Goal: Task Accomplishment & Management: Manage account settings

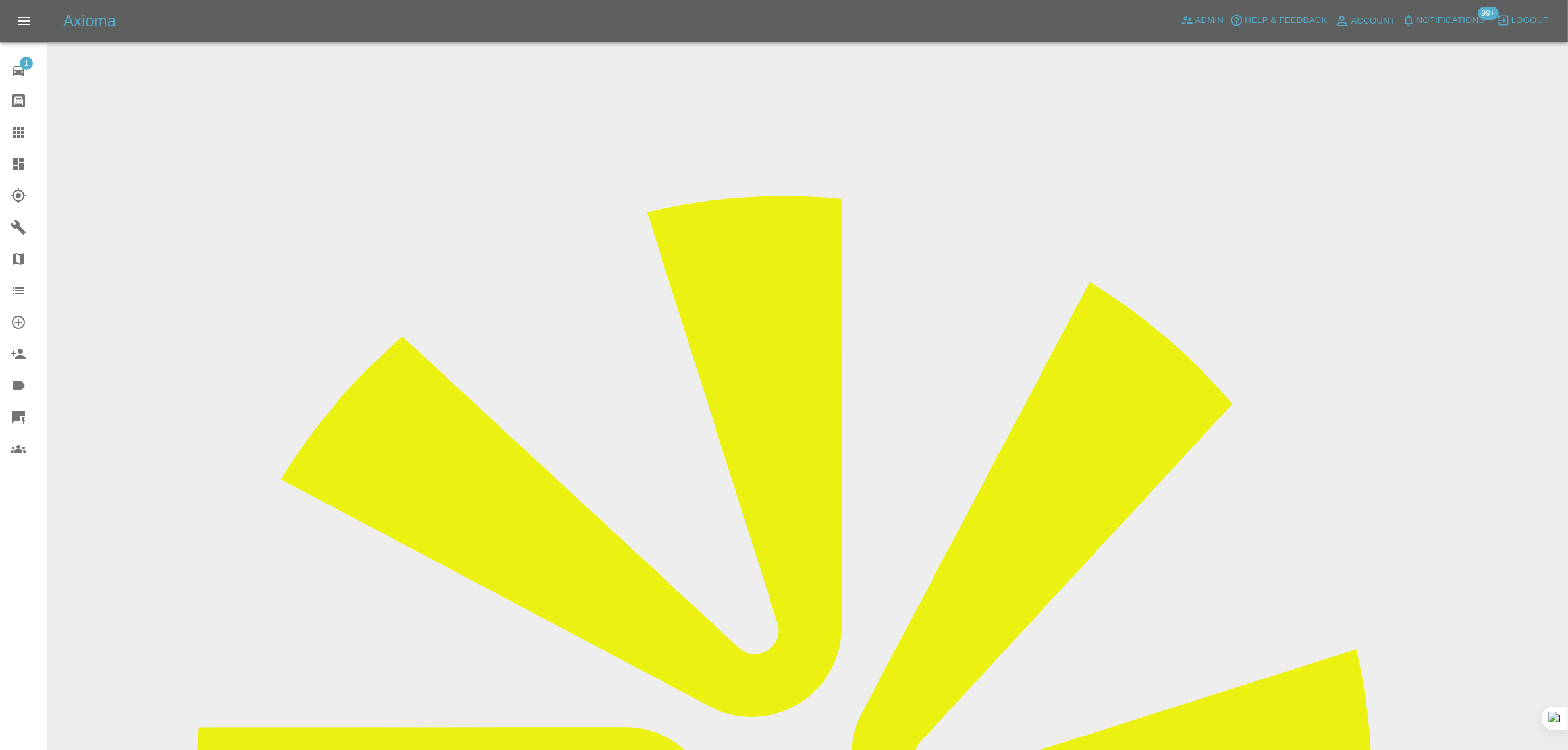
copy div "jasongibbons@blueyonder.co.uk"
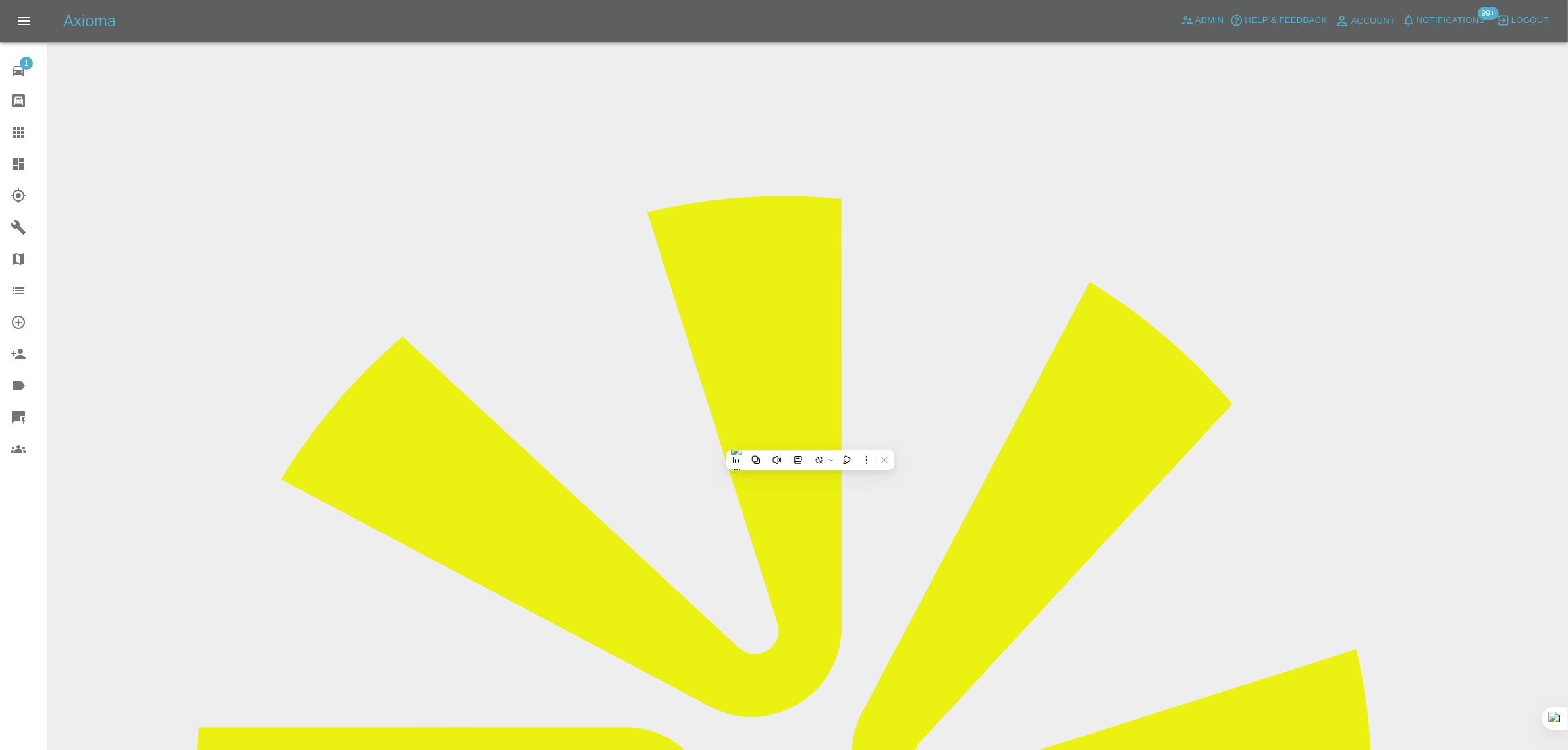
drag, startPoint x: 779, startPoint y: 232, endPoint x: 970, endPoint y: 232, distance: 191.0
copy td "SJ67GBE LANDROVER DISCOVERY"
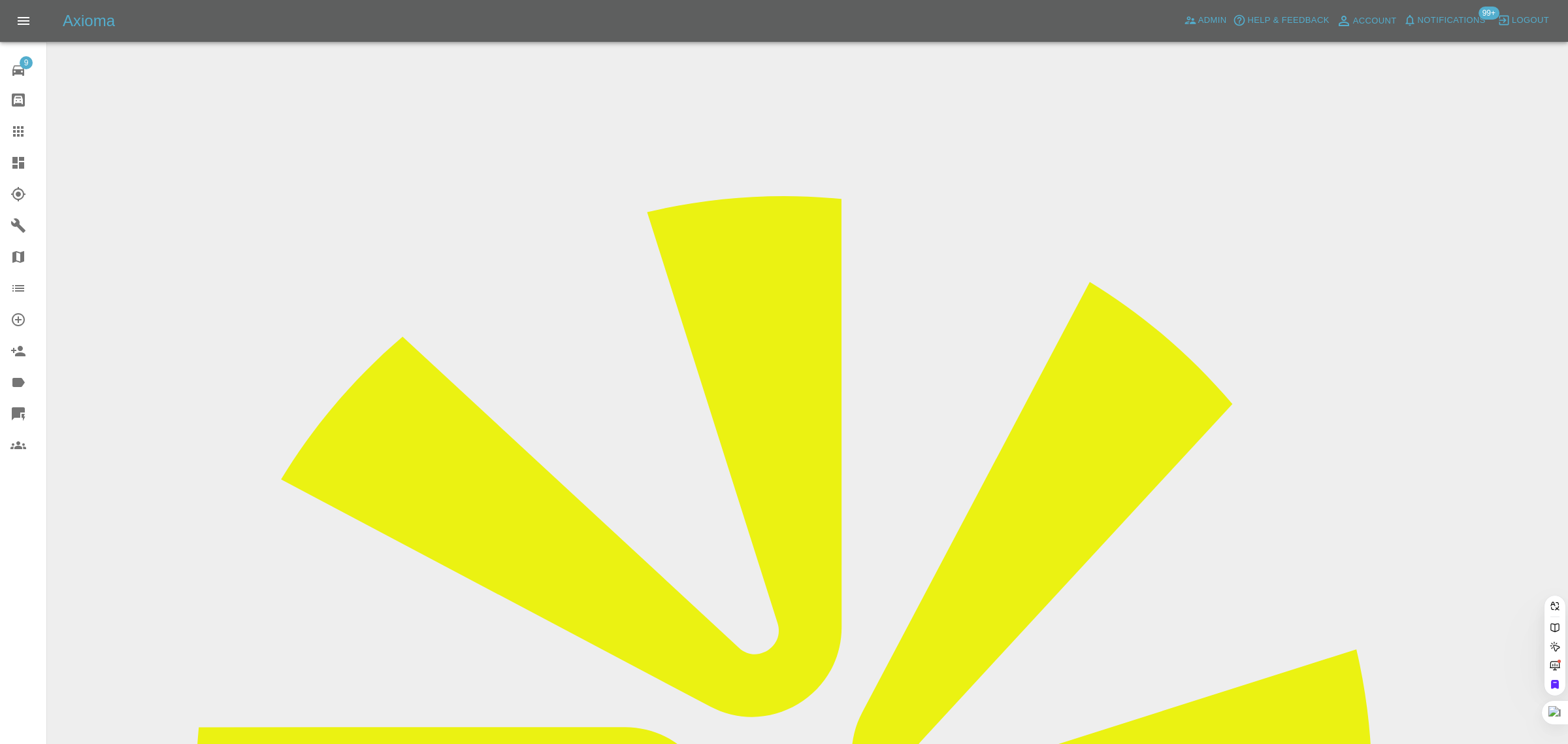
scroll to position [0, 28]
type input "[EMAIL_ADDRESS][DOMAIN_NAME]"
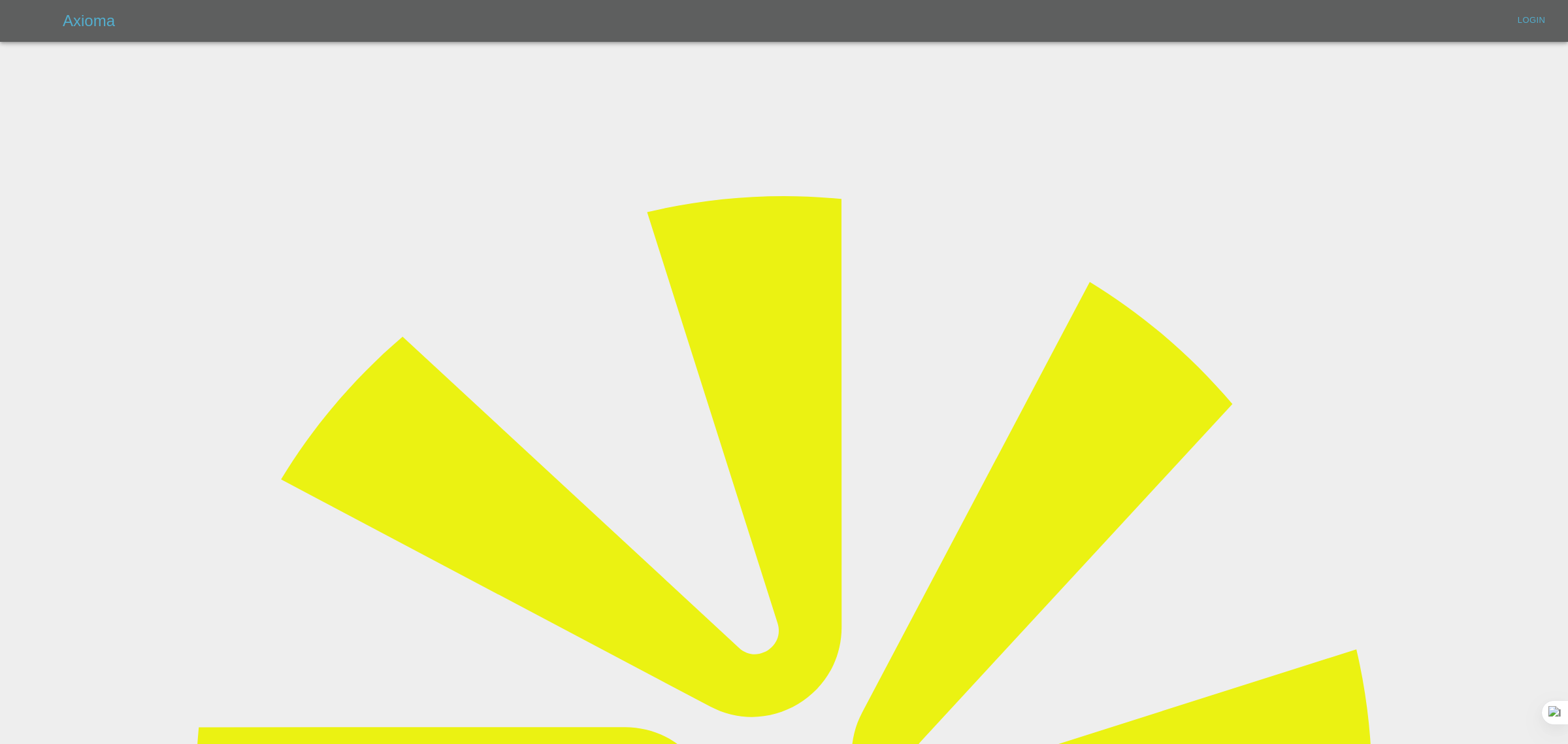
type input "[EMAIL_ADDRESS][DOMAIN_NAME]"
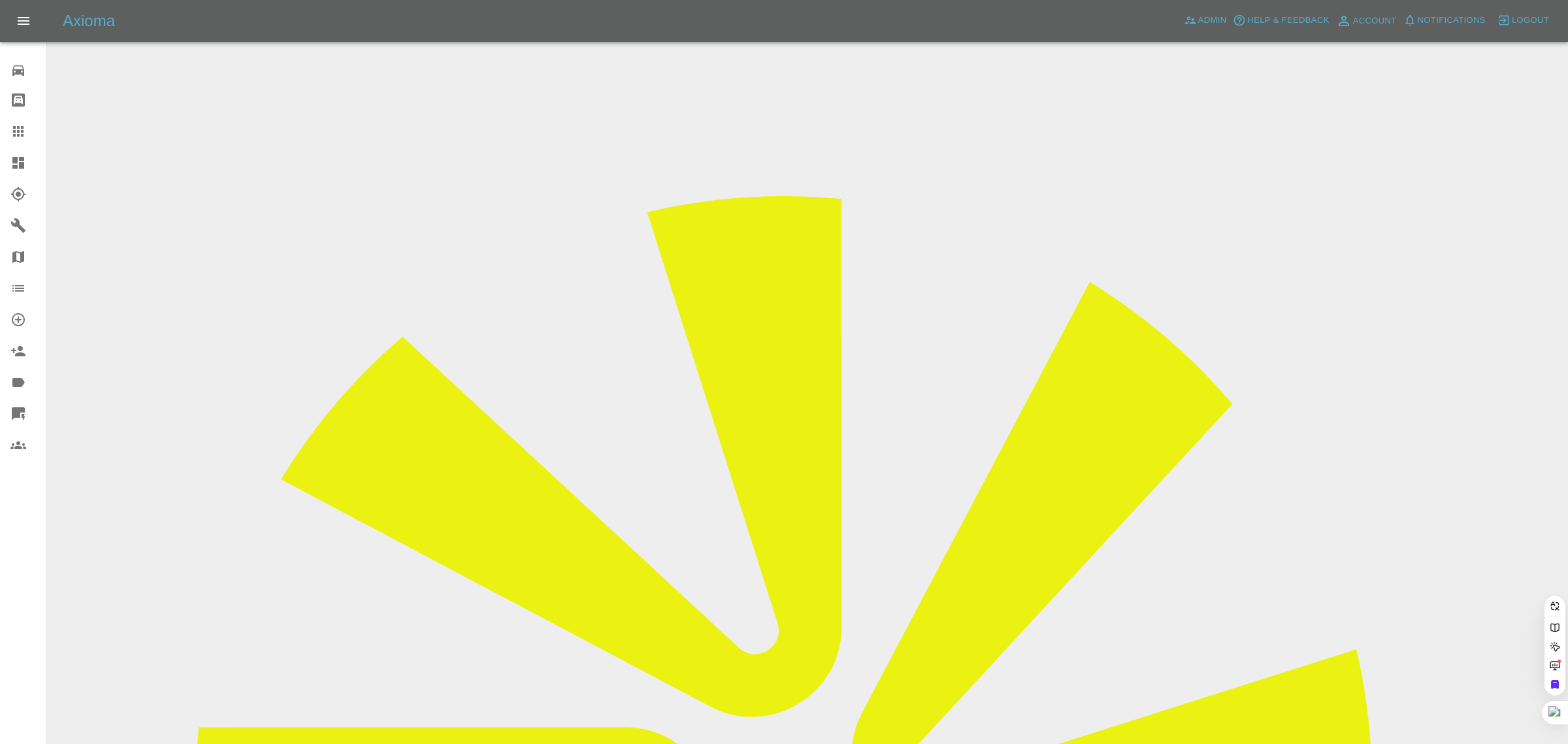
paste input "justinefulker@gmail.com"
type input "justinefulker@gmail.com"
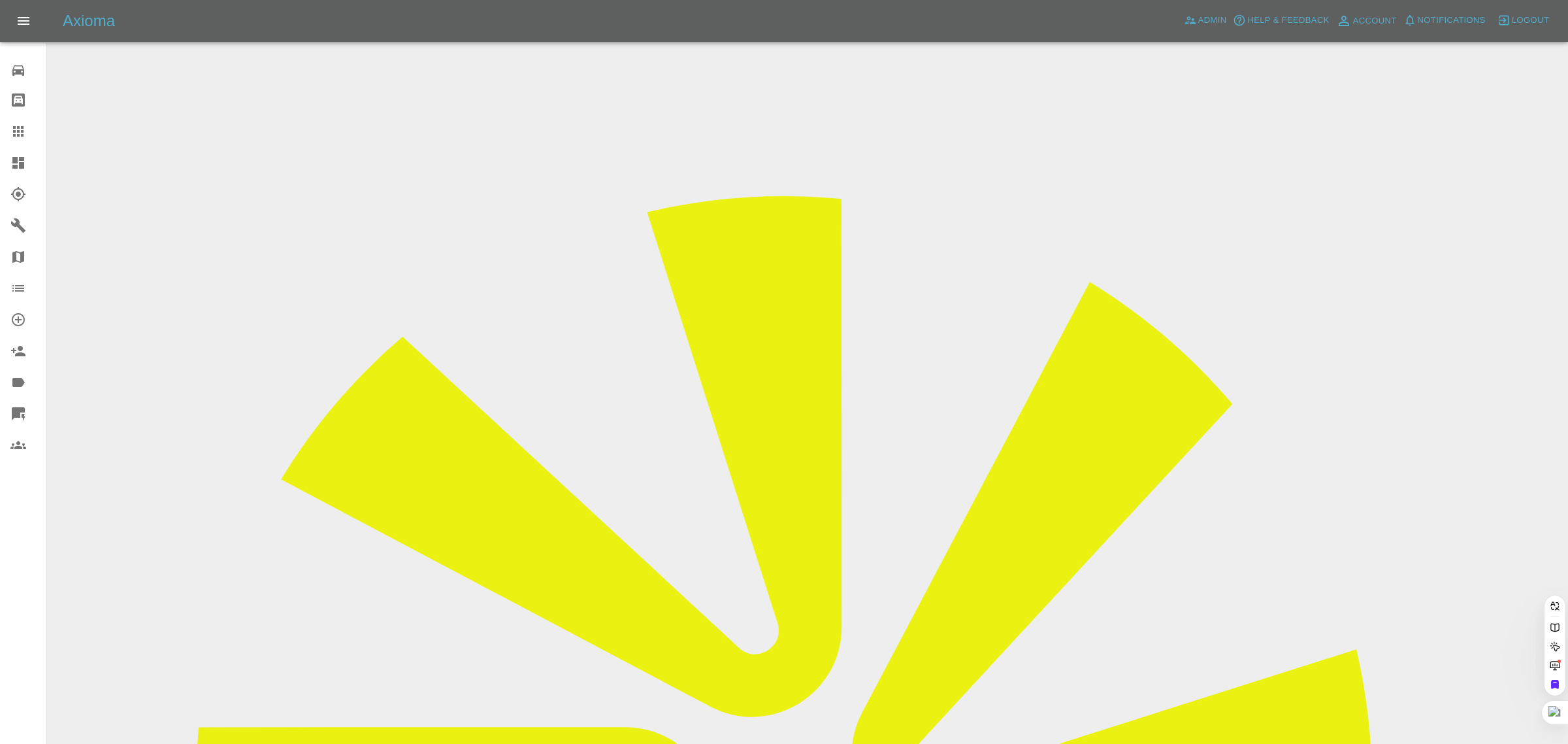
click at [20, 510] on div "0 Repair home Bodyshop home Claims Dashboard Explorer Garages Map Organization …" at bounding box center [23, 372] width 47 height 744
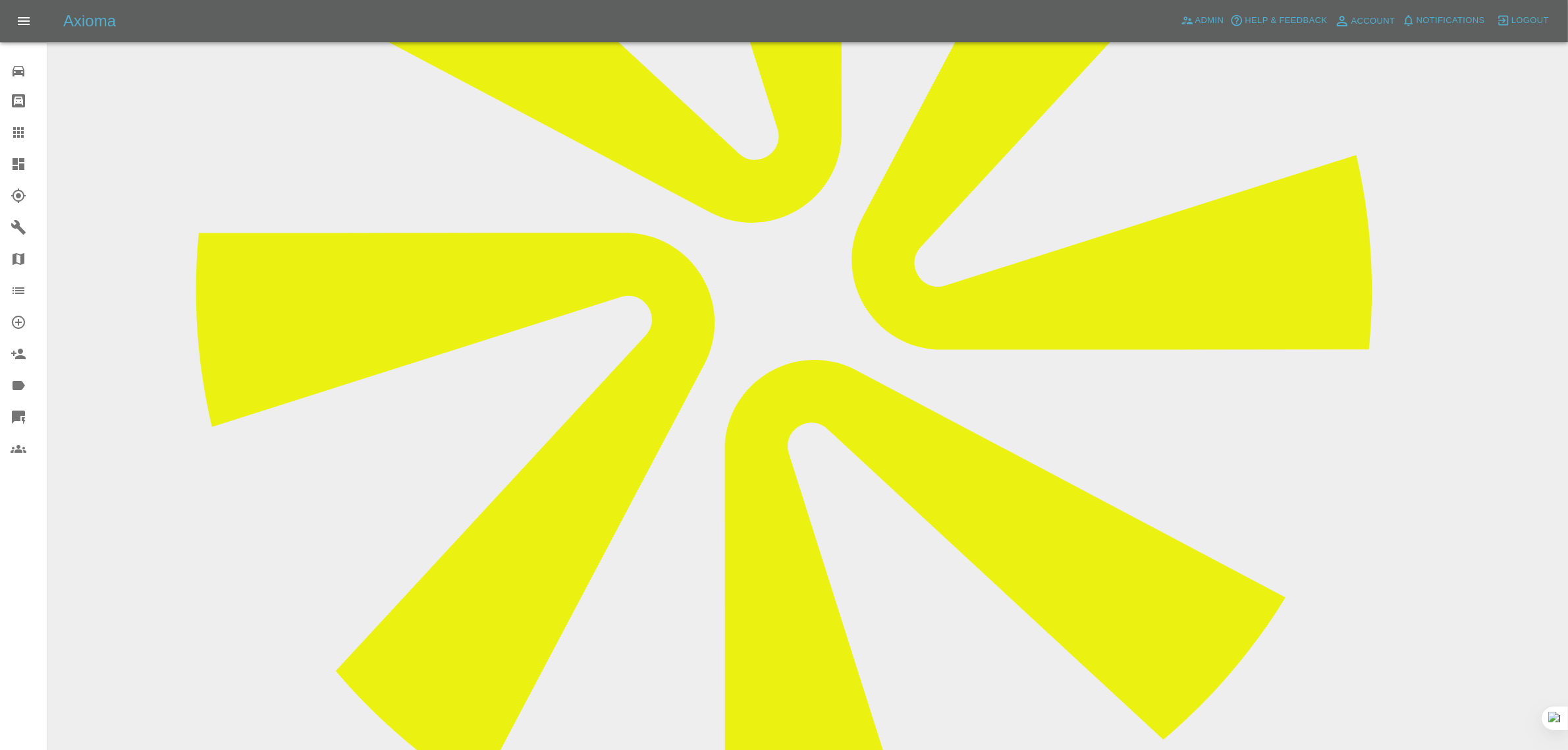
scroll to position [577, 0]
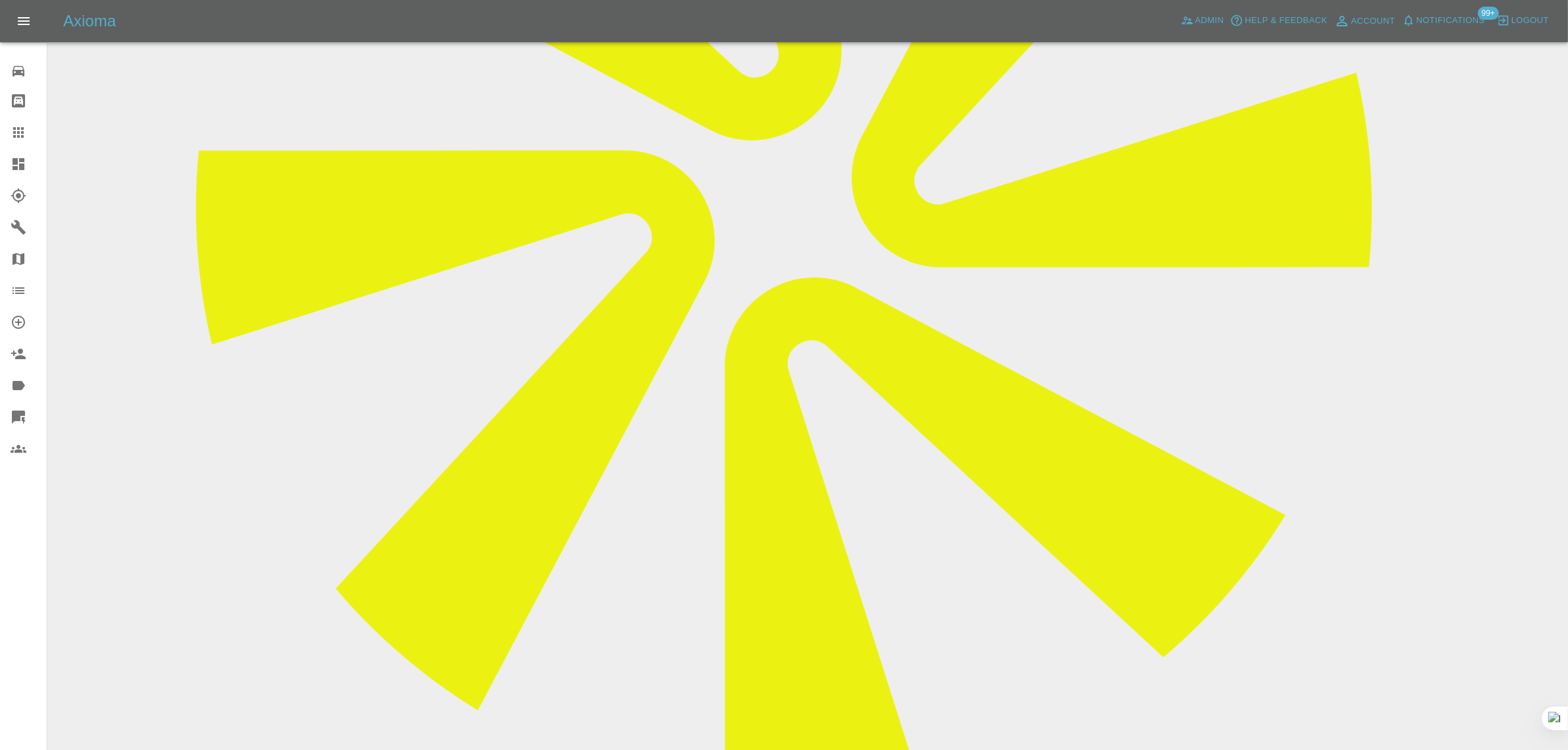
click at [15, 131] on icon at bounding box center [19, 133] width 16 height 16
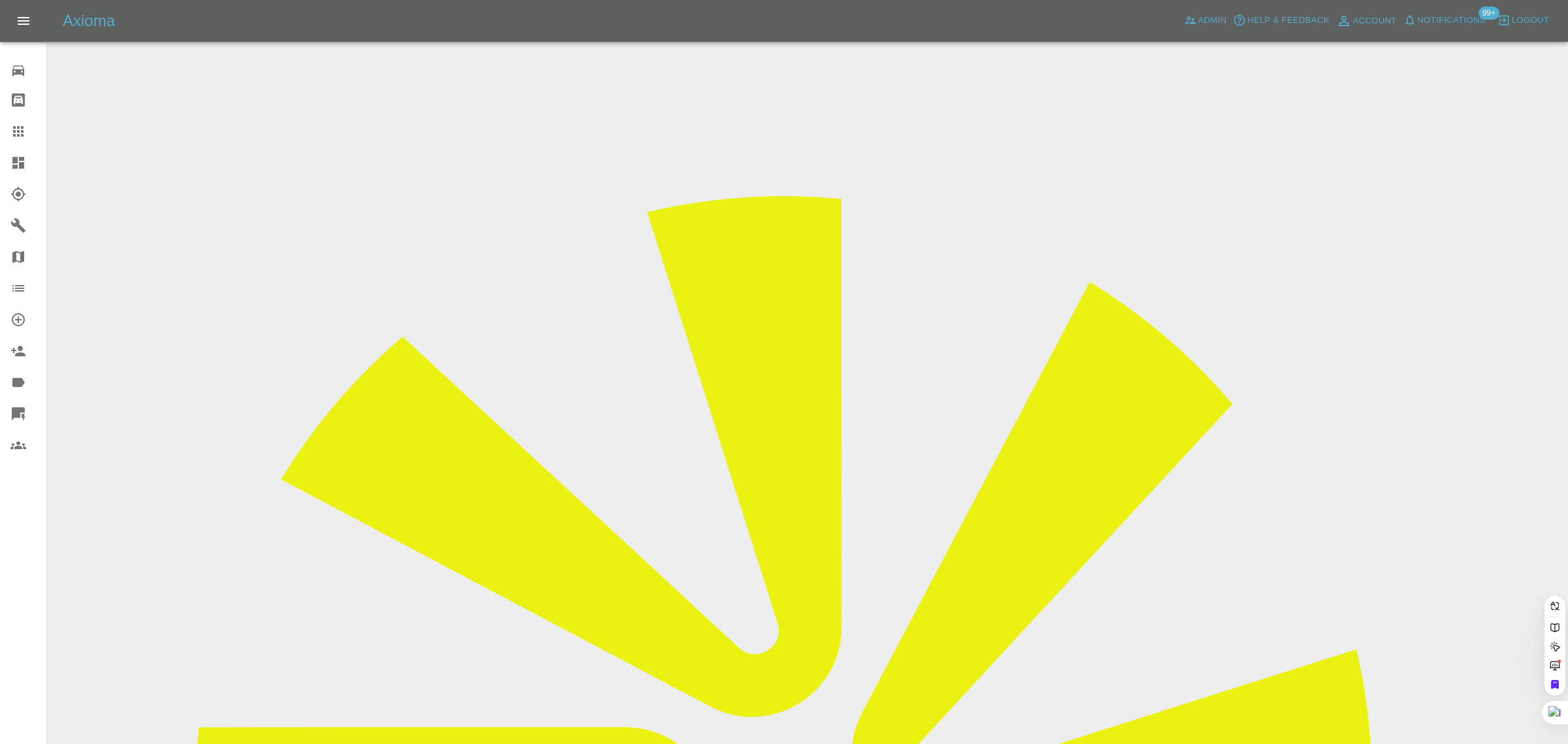
paste input "bev.kilmartin@ntlworld.com"
type input "bev.kilmartin@ntlworld.com"
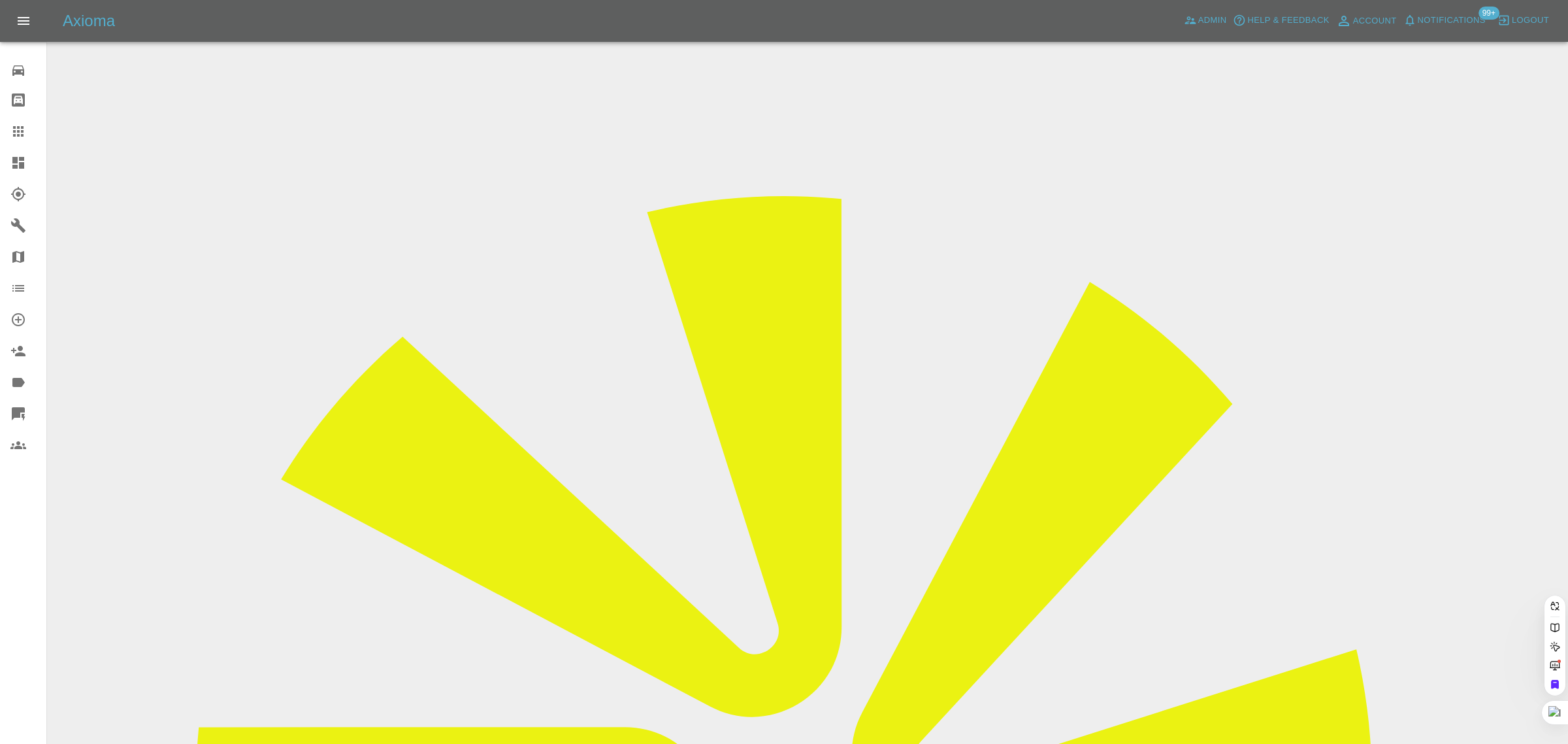
scroll to position [0, 24]
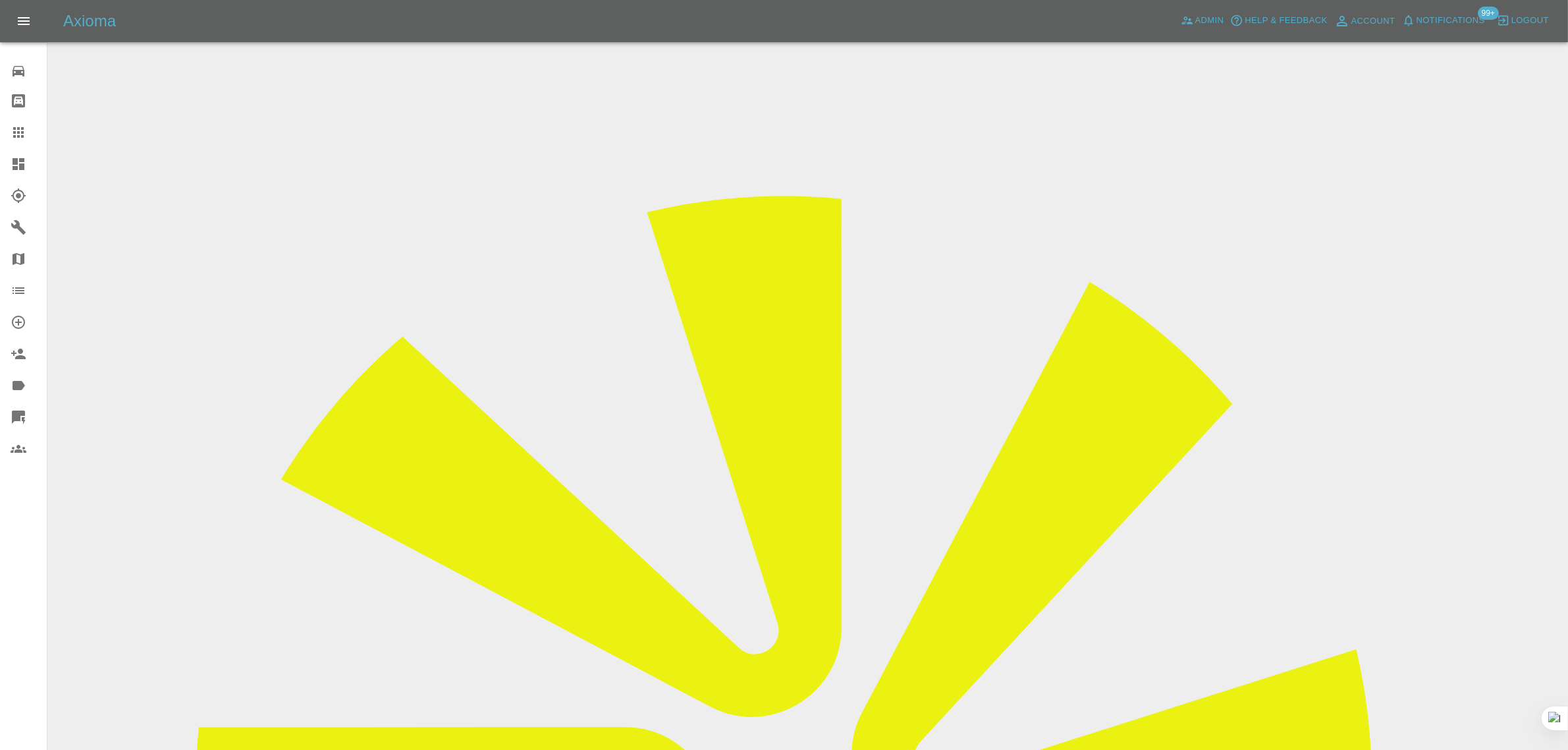
drag, startPoint x: 844, startPoint y: 317, endPoint x: 825, endPoint y: 366, distance: 52.6
click at [0, 0] on input "Choose images" at bounding box center [0, 0] width 0 height 0
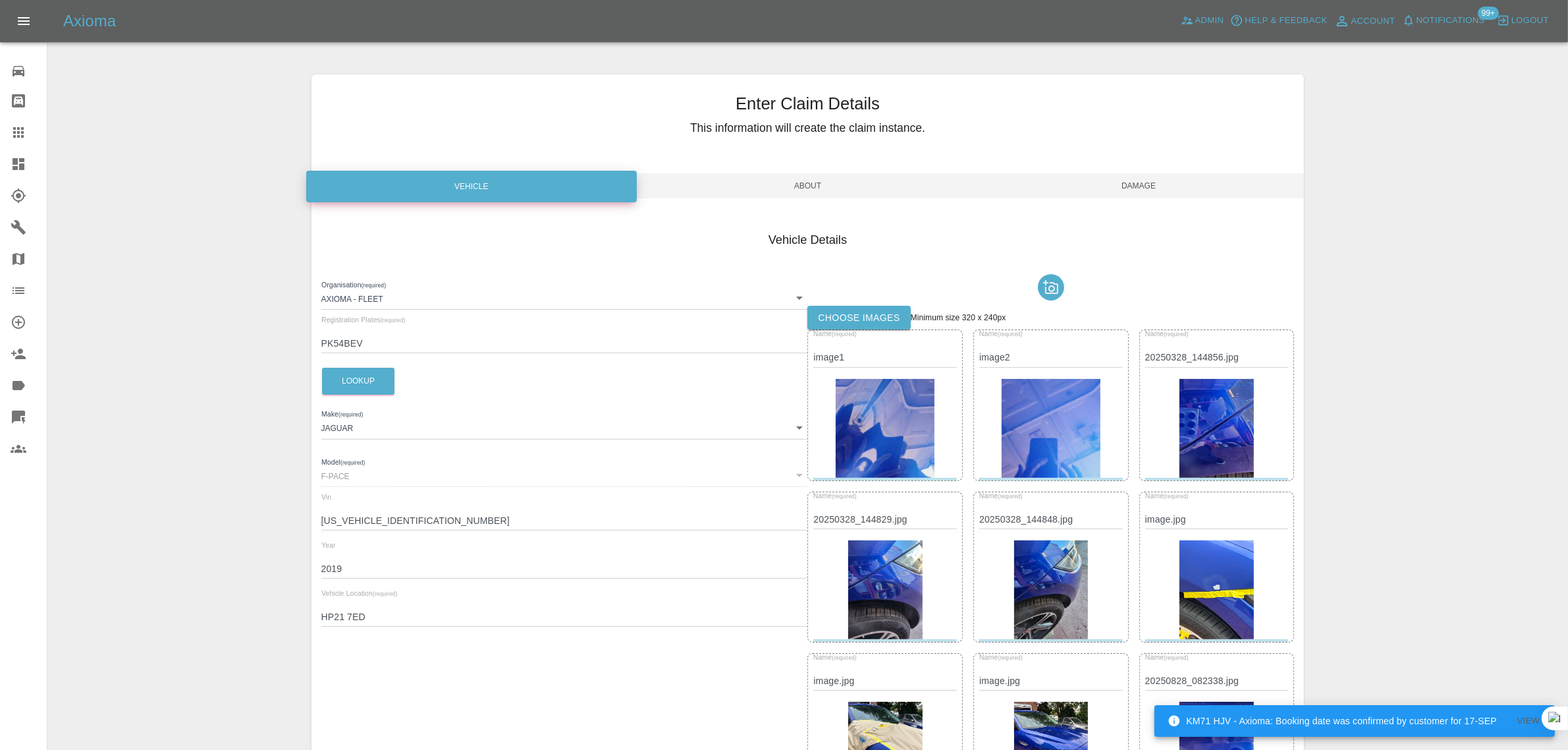
click at [845, 314] on label "Choose images" at bounding box center [859, 318] width 103 height 25
click at [0, 0] on input "Choose images" at bounding box center [0, 0] width 0 height 0
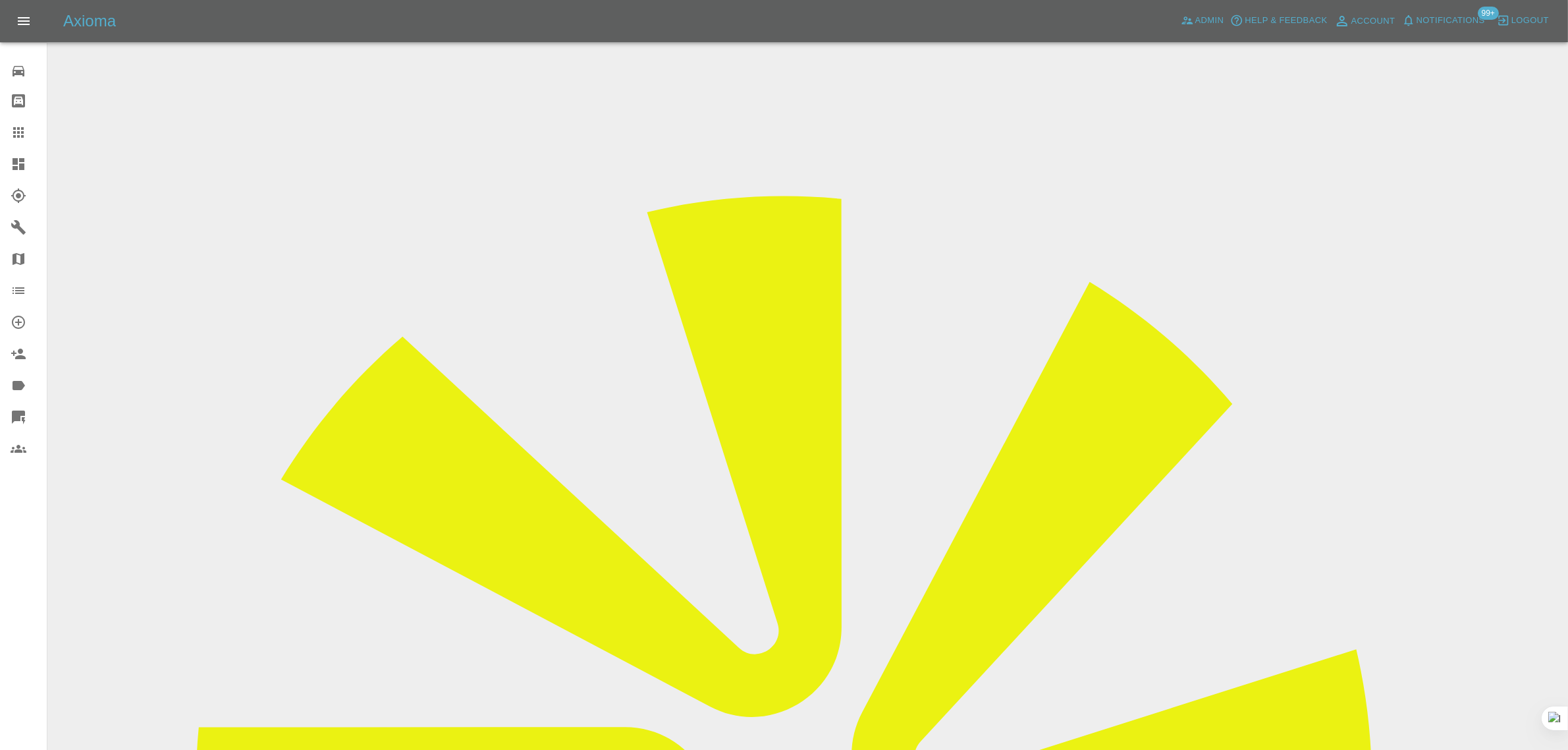
click at [0, 0] on input "Choose images" at bounding box center [0, 0] width 0 height 0
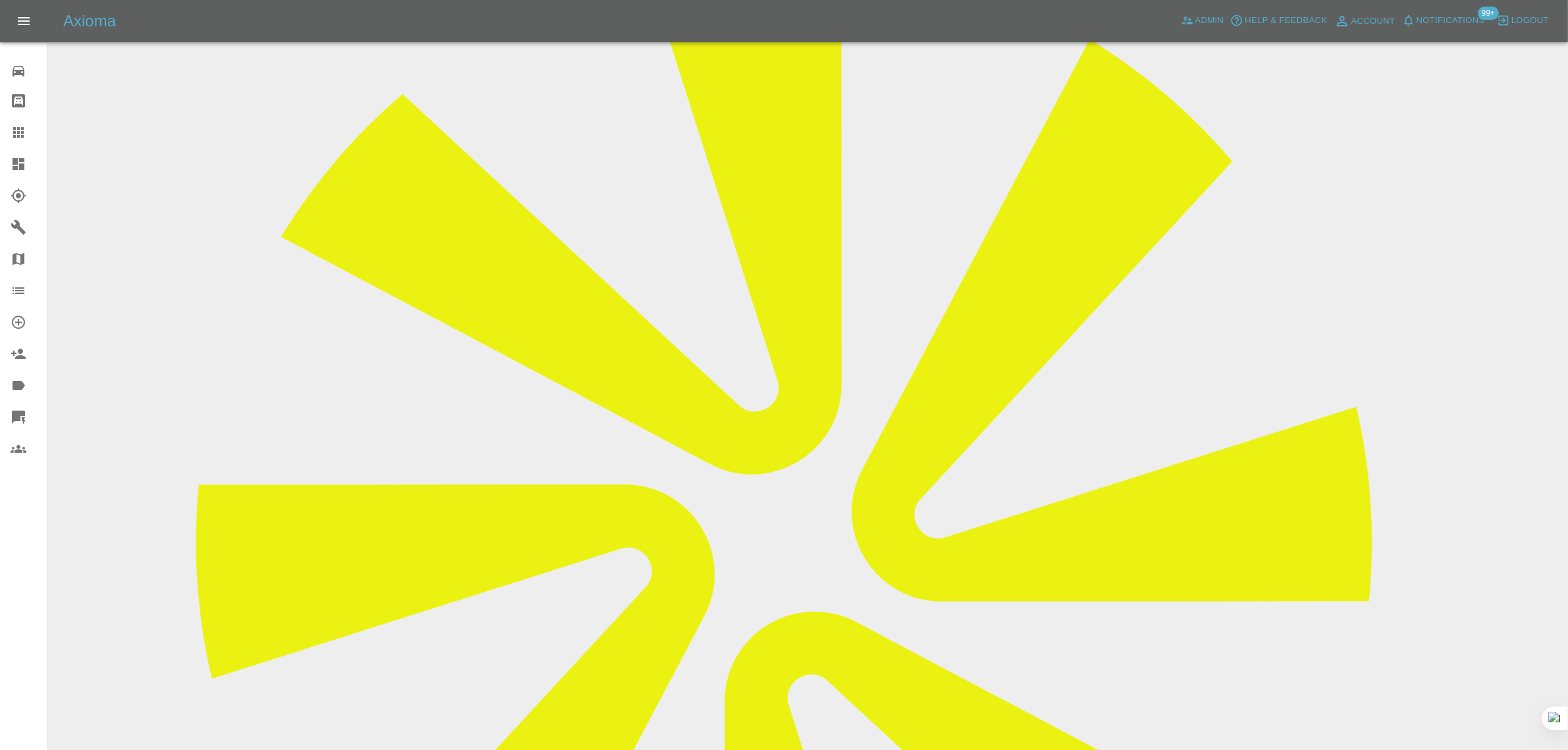
scroll to position [82, 0]
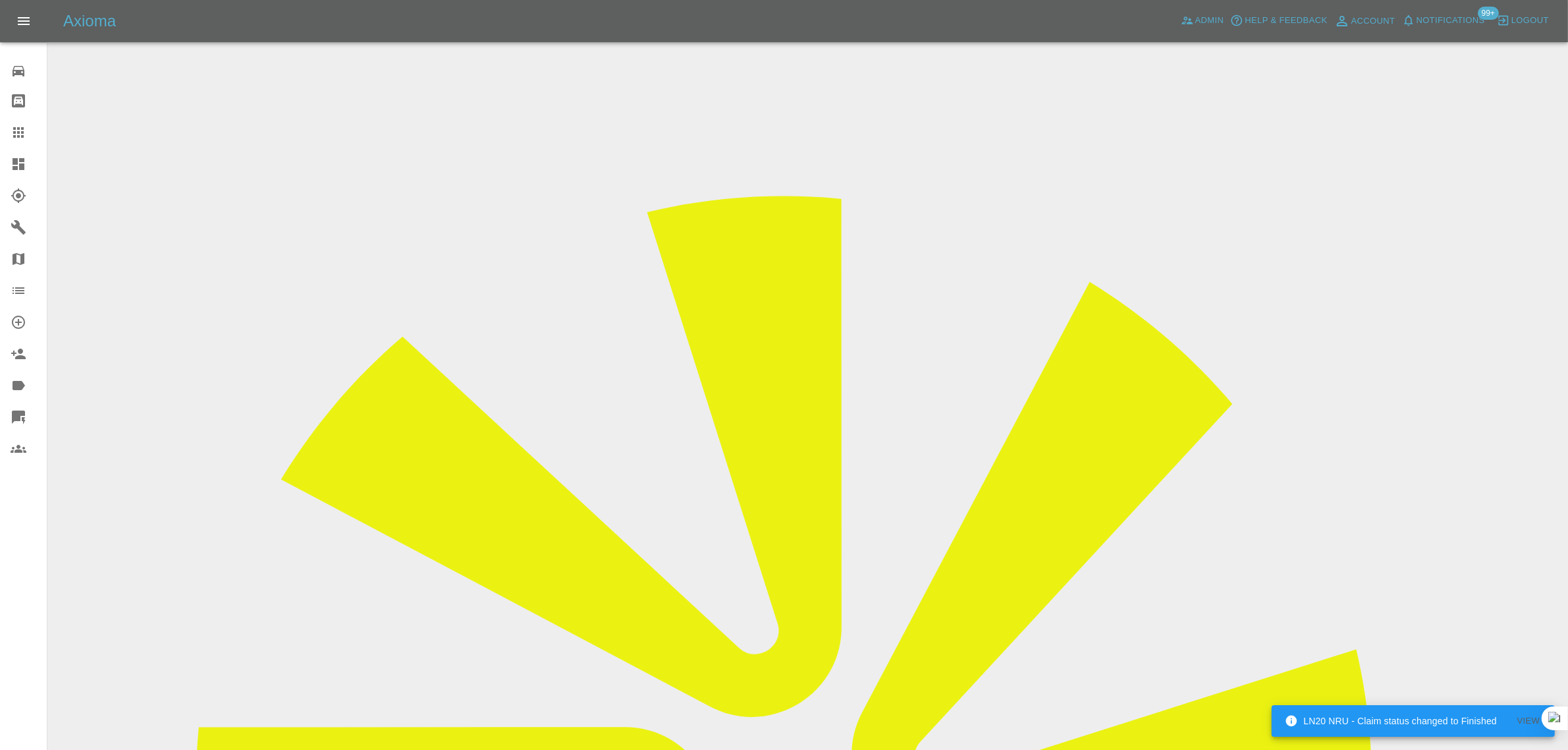
click at [21, 129] on icon at bounding box center [19, 133] width 11 height 11
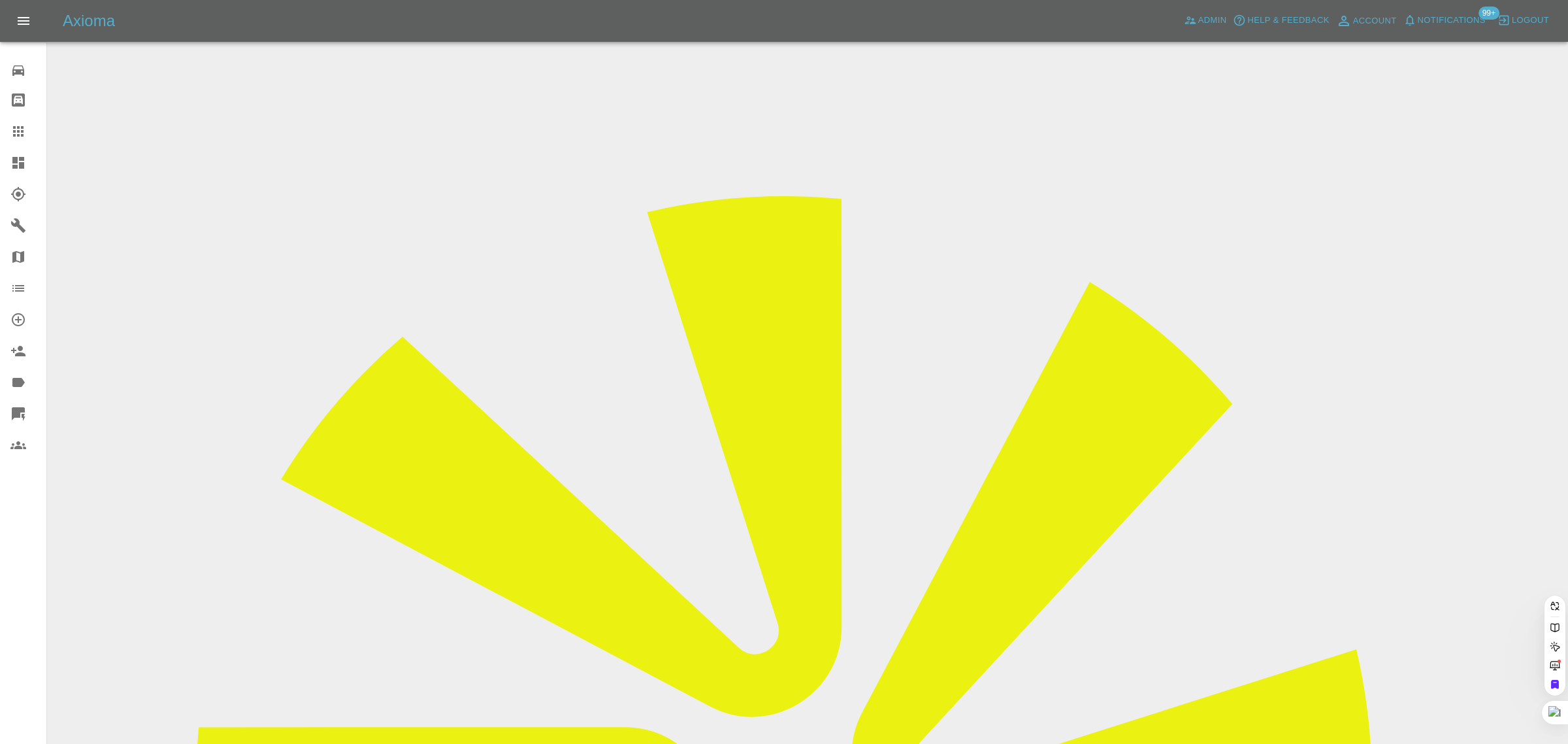
paste input "falconerrobert21@gmail.com"
type input "falconerrobert21@gmail.com"
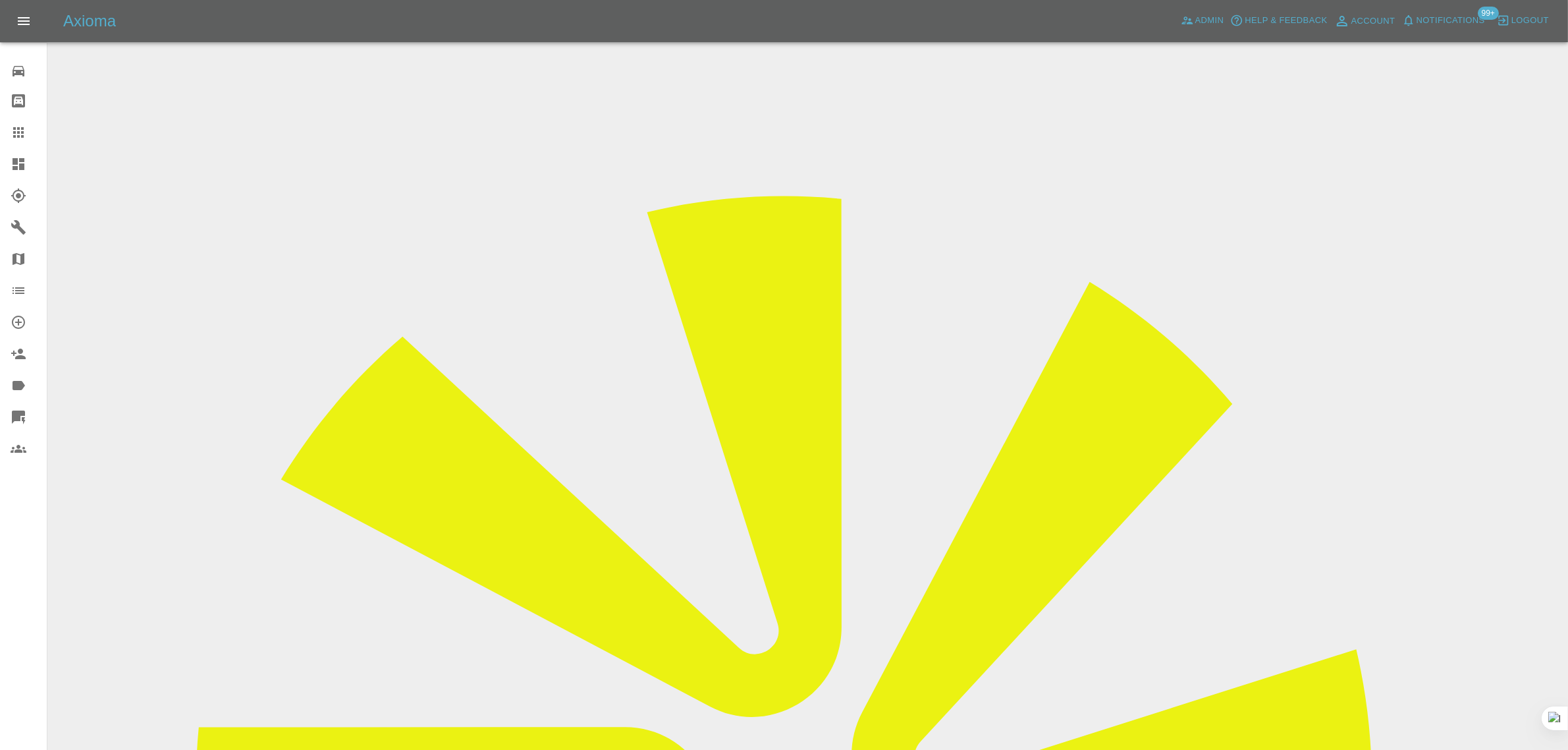
click at [0, 0] on input "Choose images" at bounding box center [0, 0] width 0 height 0
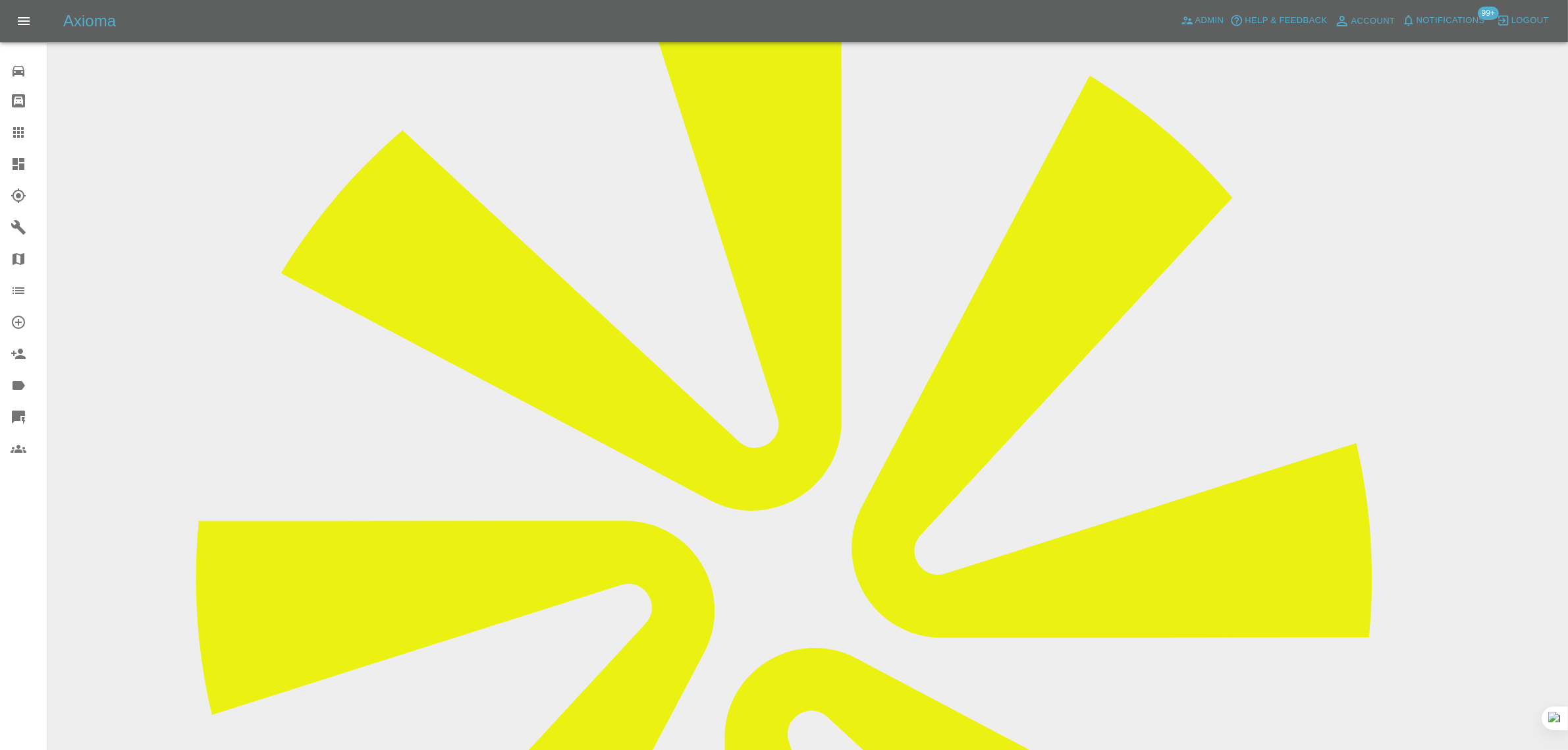
scroll to position [494, 0]
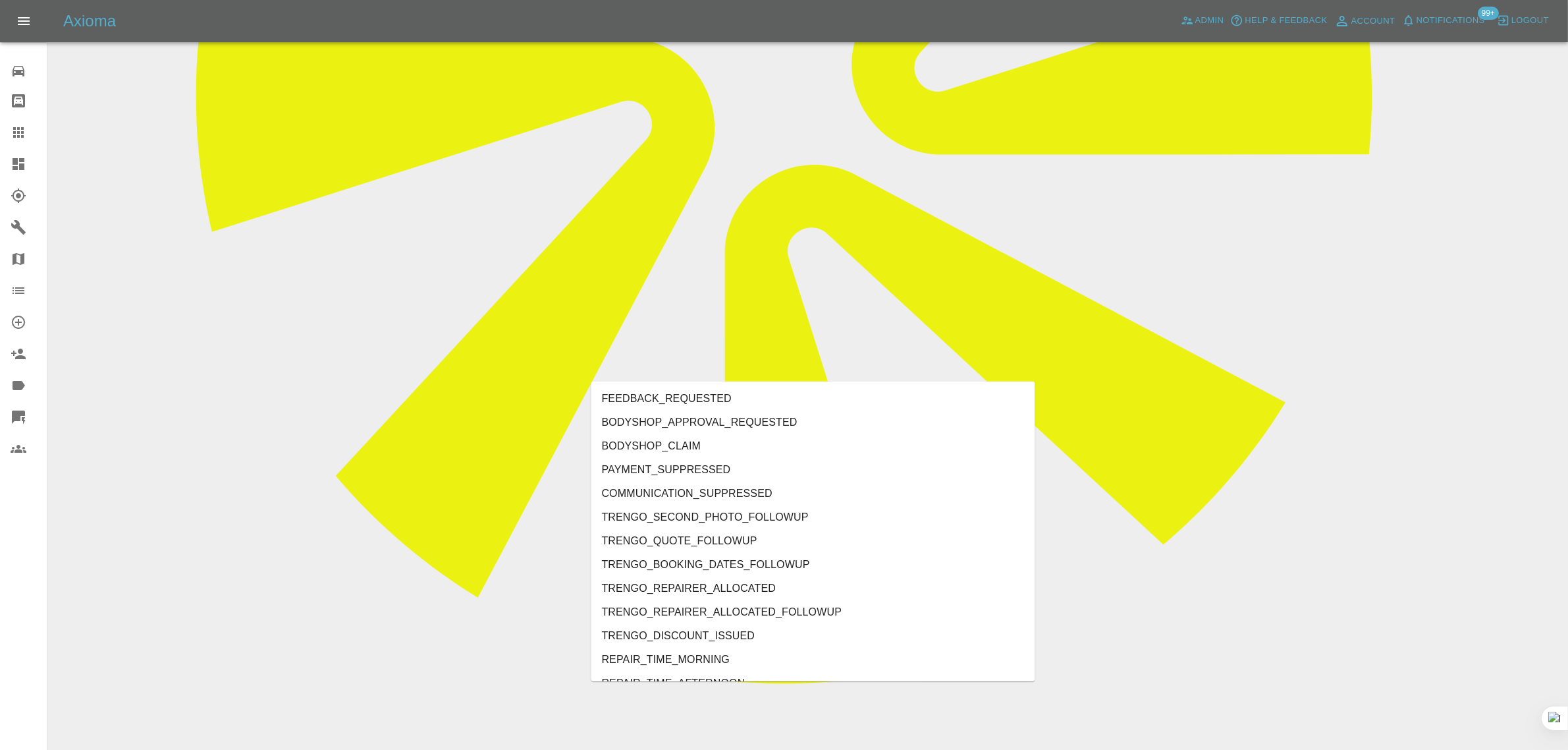
scroll to position [988, 0]
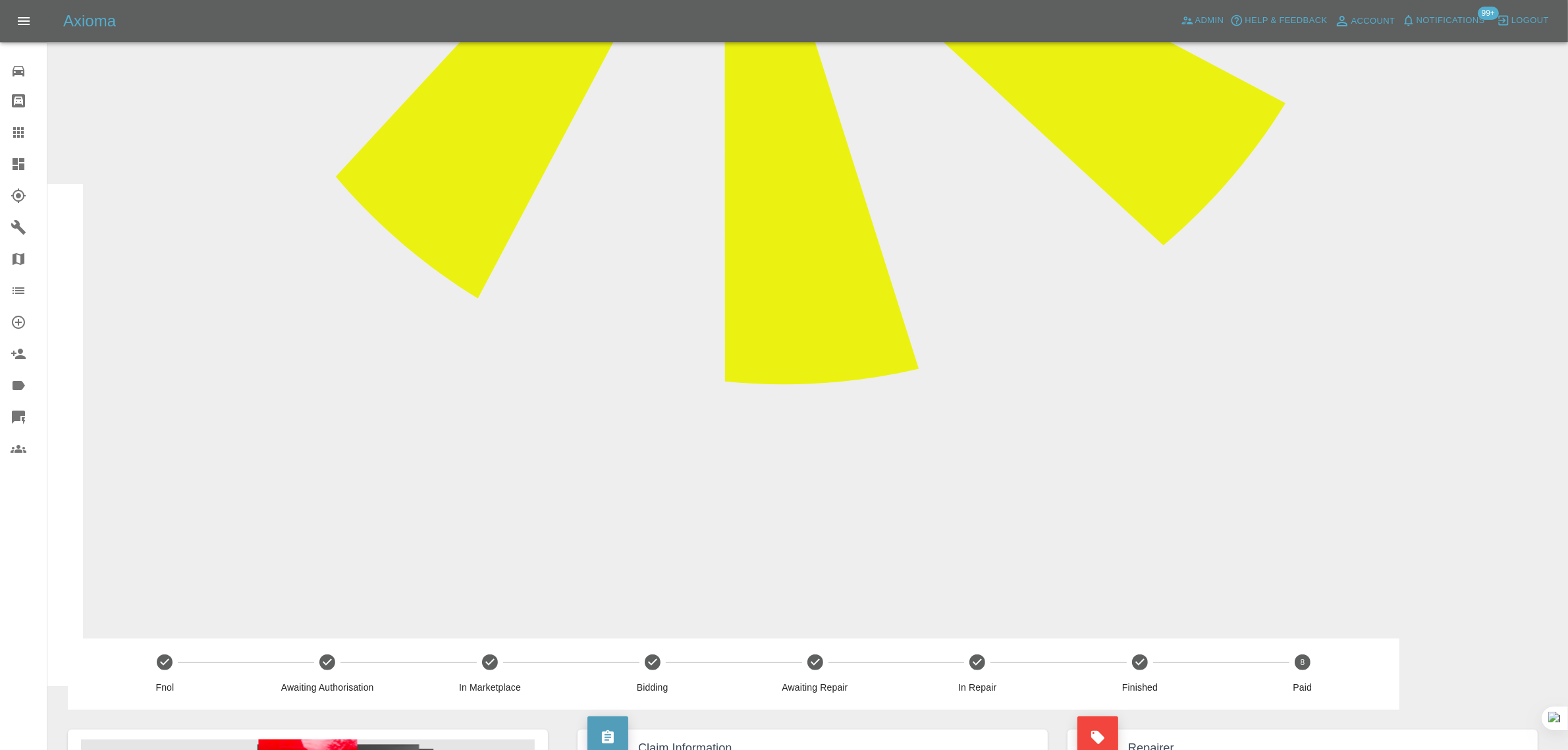
paste textarea "As per my call to you, the paint colour used to spray the repair done, is not r…"
type textarea "As per my call to you, the paint colour used to spray the repair done, is not r…"
drag, startPoint x: 1443, startPoint y: 279, endPoint x: 1428, endPoint y: 272, distance: 16.6
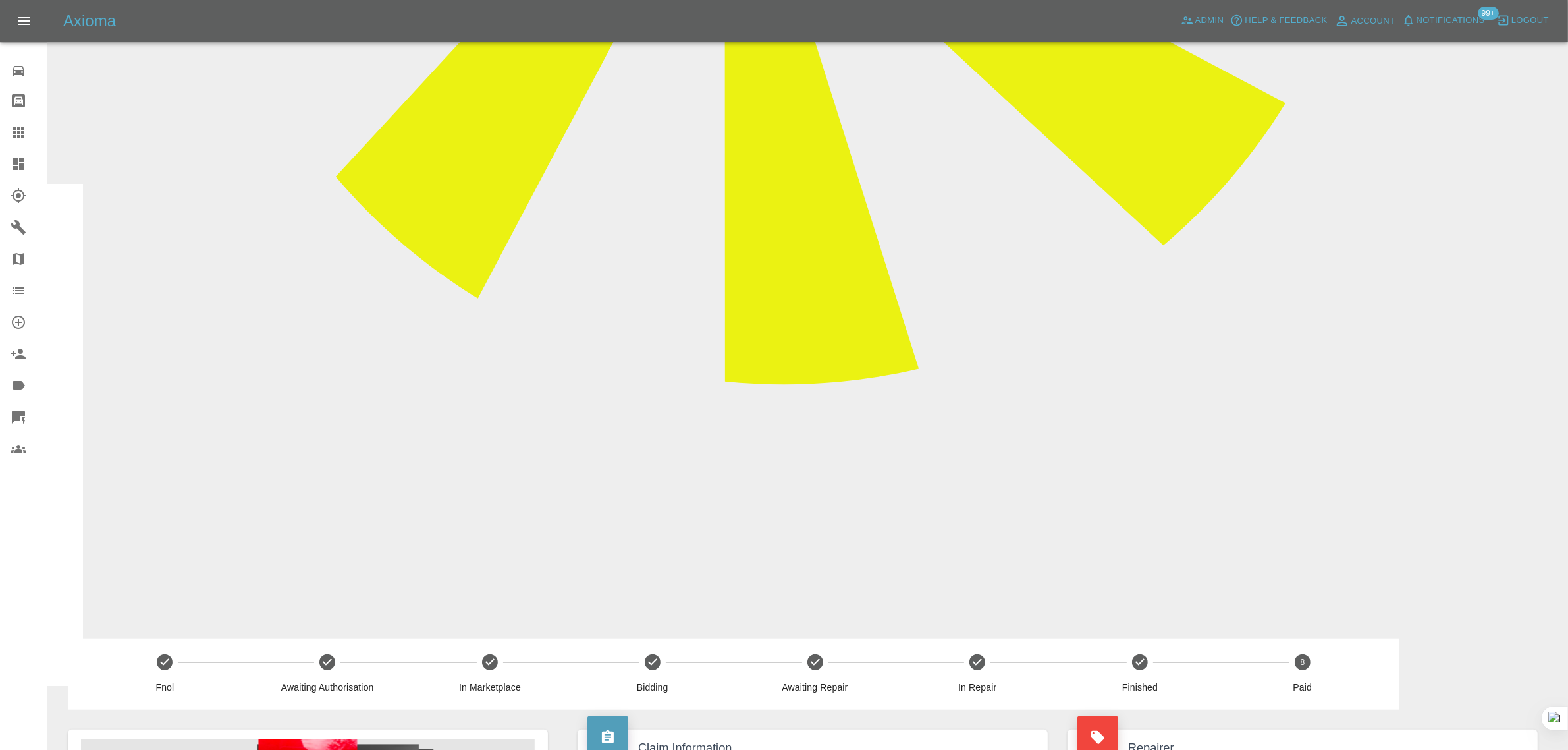
click at [25, 125] on icon at bounding box center [19, 133] width 16 height 16
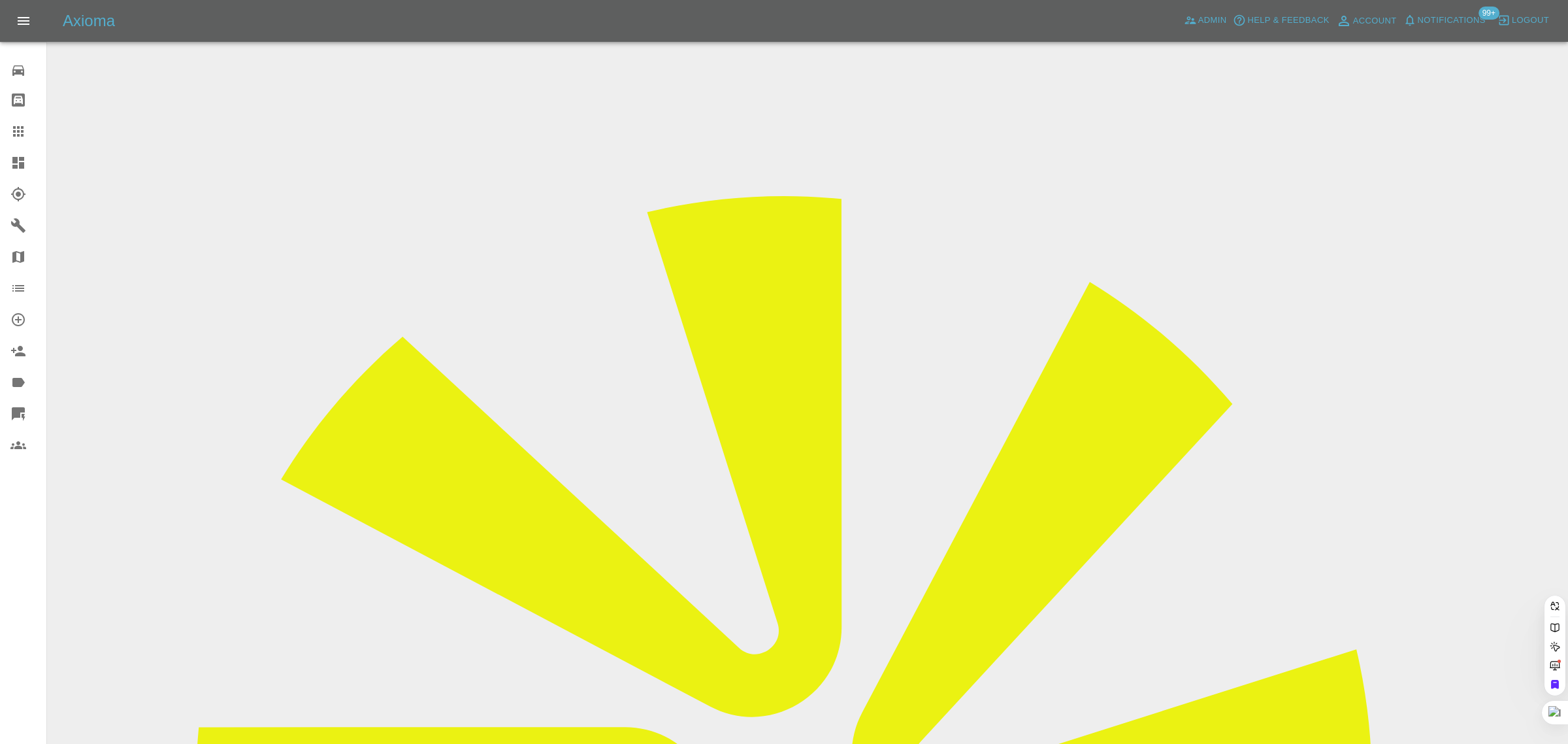
paste input "beclovesunicorns@gmail.com"
type input "beclovesunicorns@gmail.com"
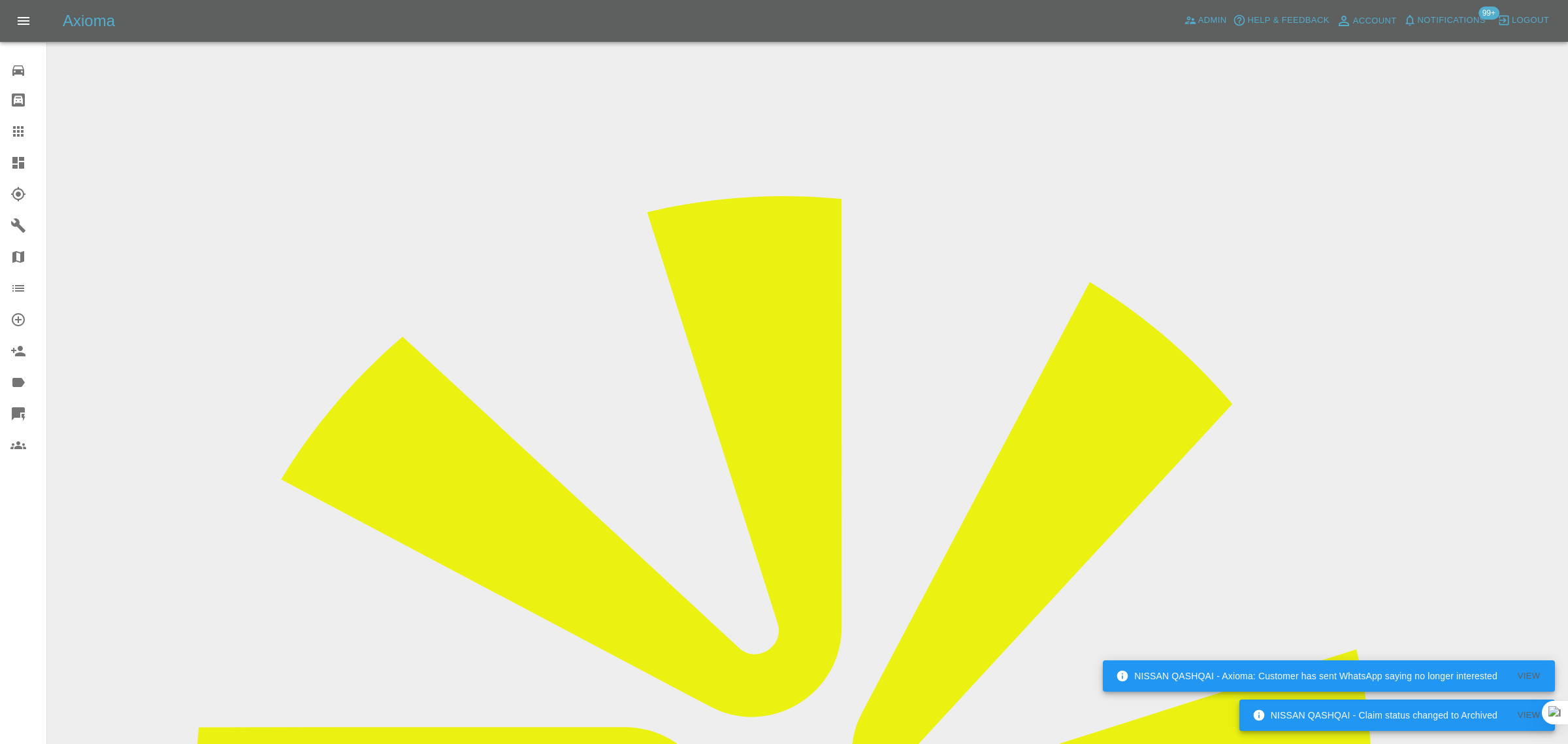
click at [15, 132] on icon at bounding box center [18, 132] width 11 height 11
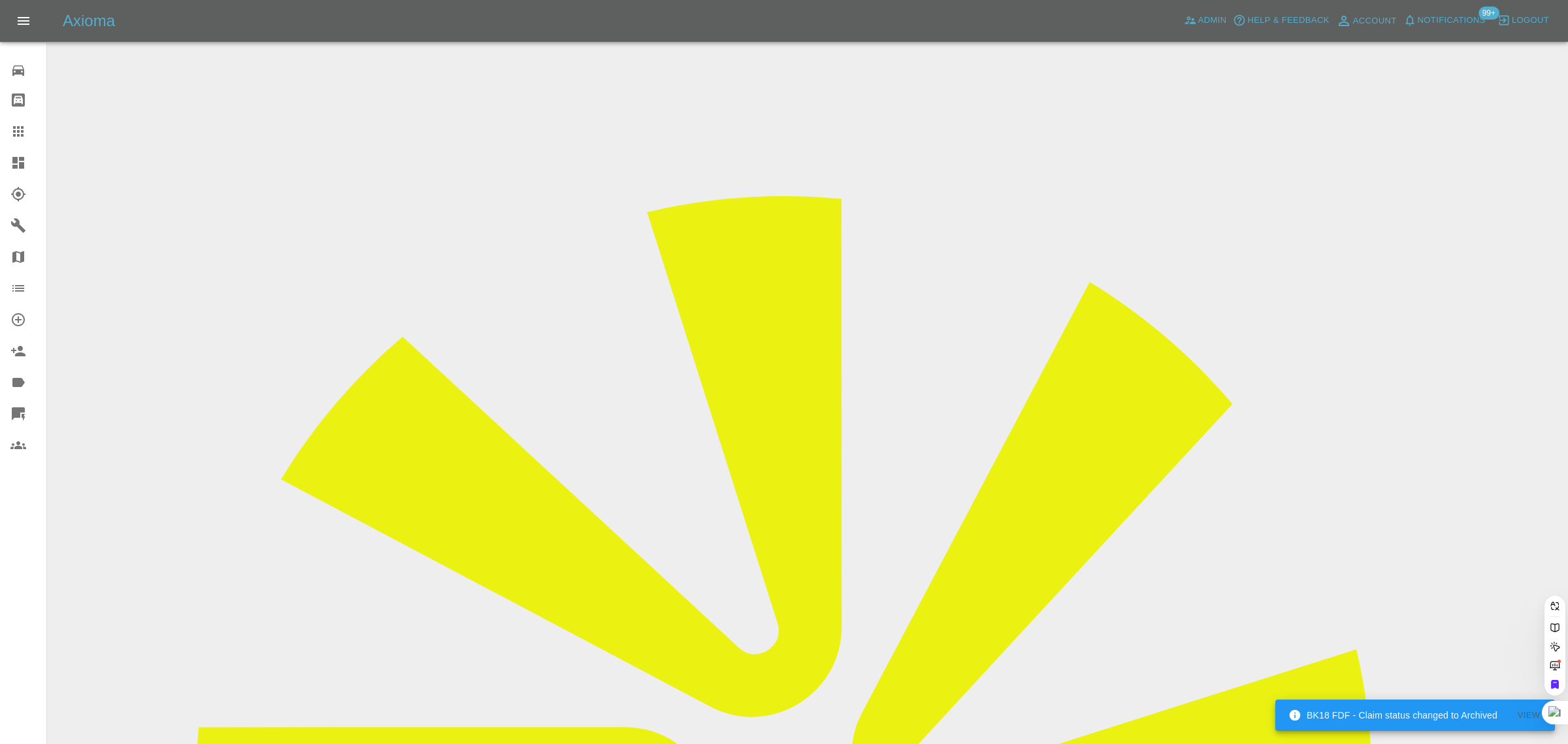
paste input "lucywright12345@icloud.com"
type input "lucywright12345@icloud.co"
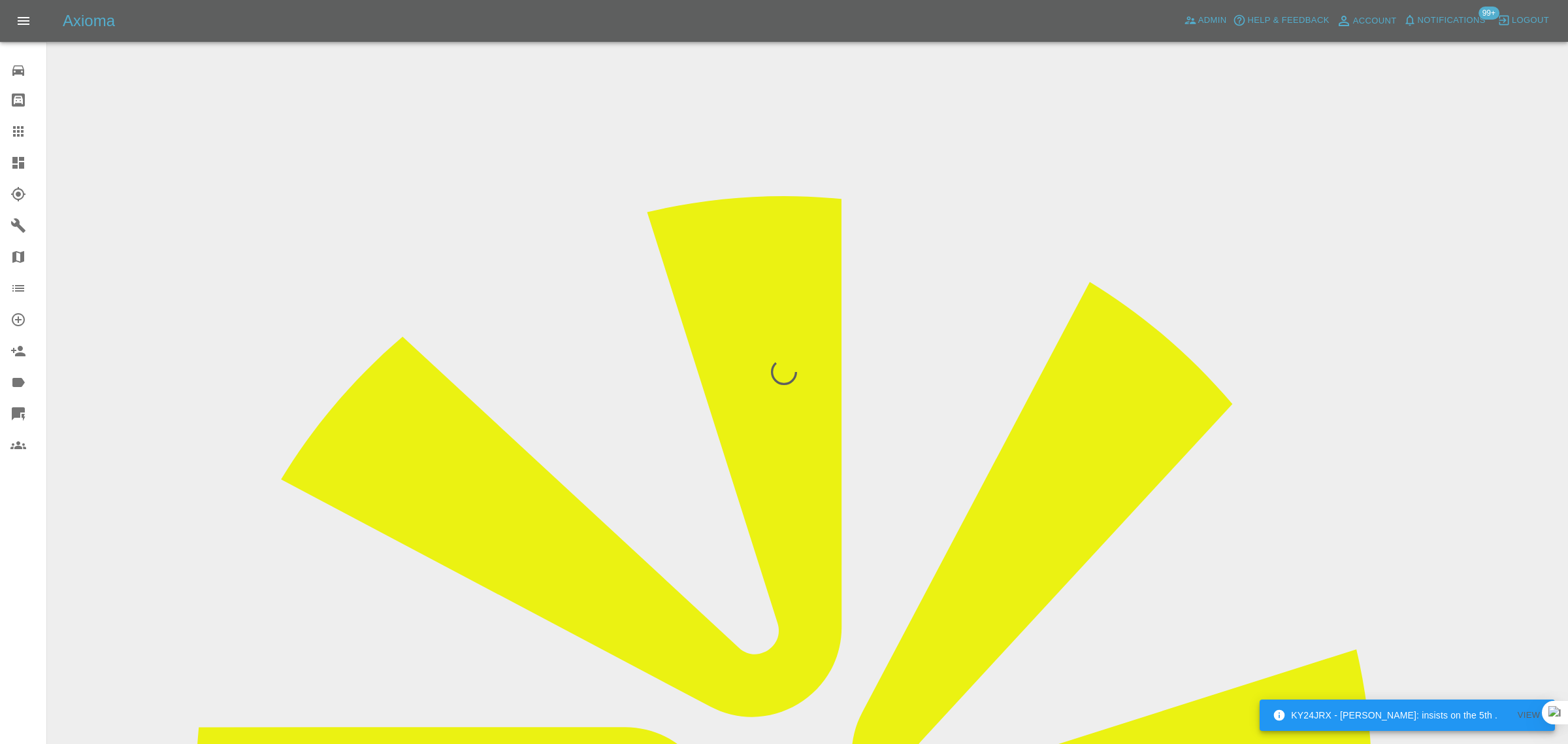
click at [44, 621] on div "0 Repair home Bodyshop home Claims Dashboard Explorer Garages Map Organization …" at bounding box center [23, 372] width 47 height 744
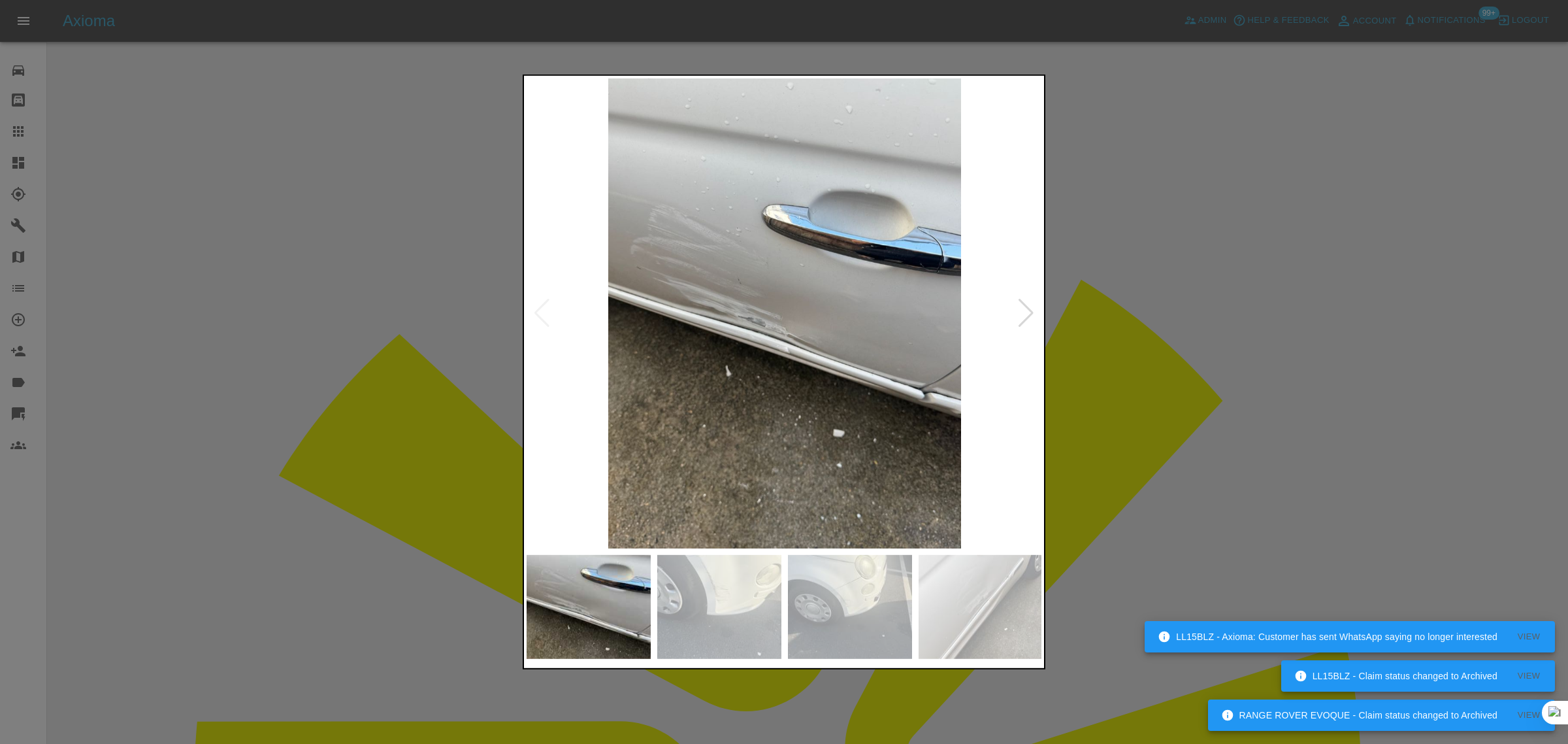
click at [1195, 334] on div at bounding box center [784, 372] width 1568 height 744
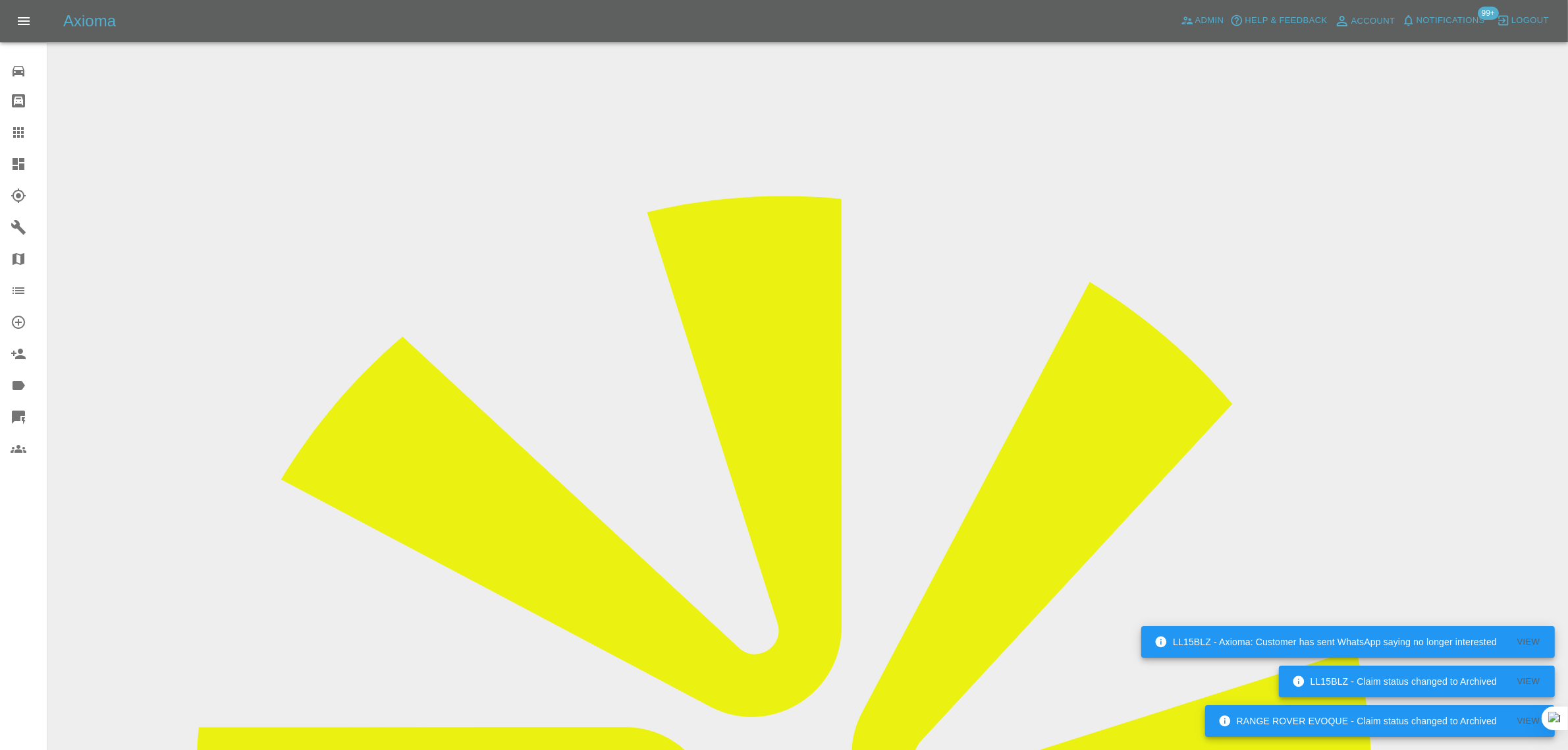
click at [13, 139] on icon at bounding box center [19, 133] width 16 height 16
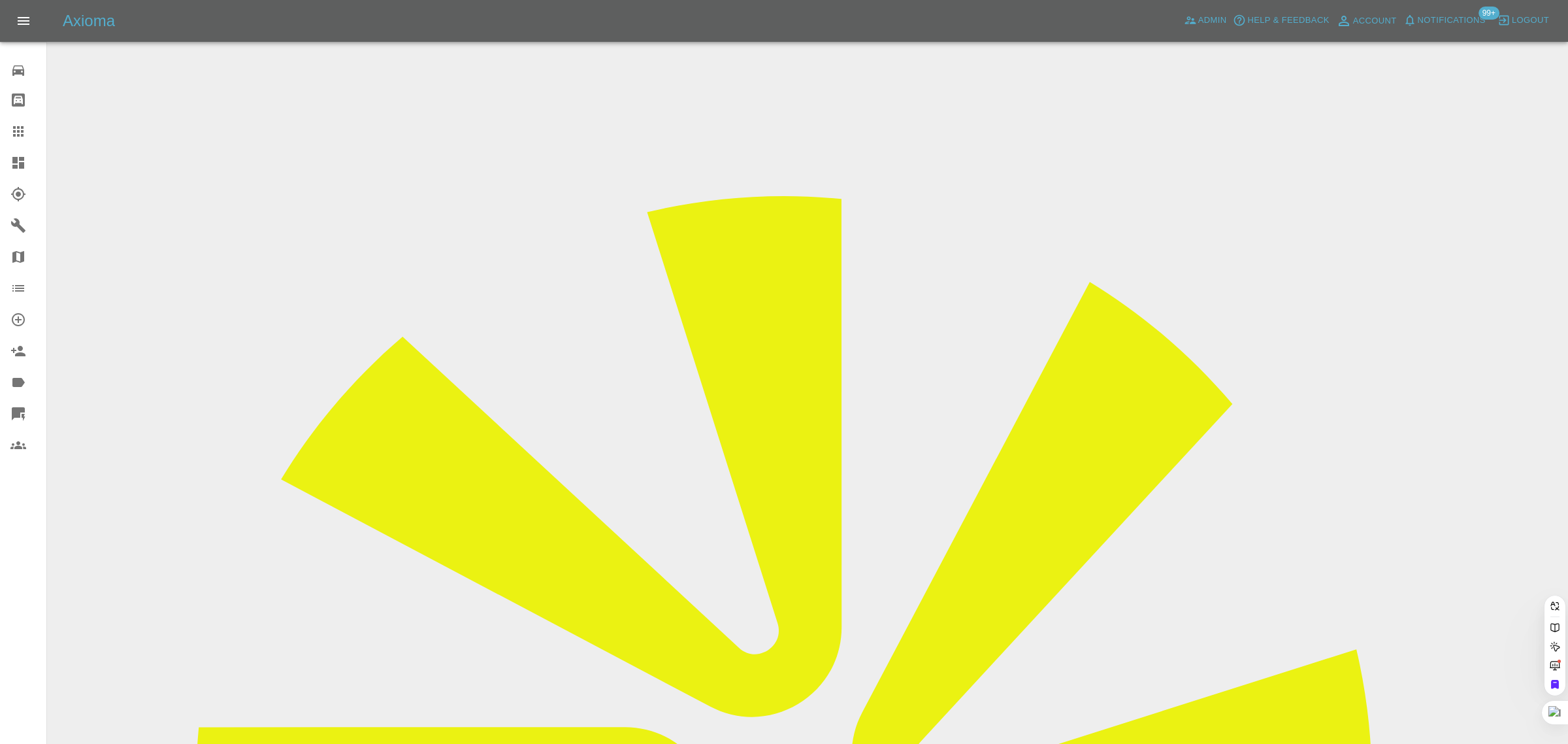
paste input "taylor_helen9@sky.com"
type input "taylor_helen9@sky.com"
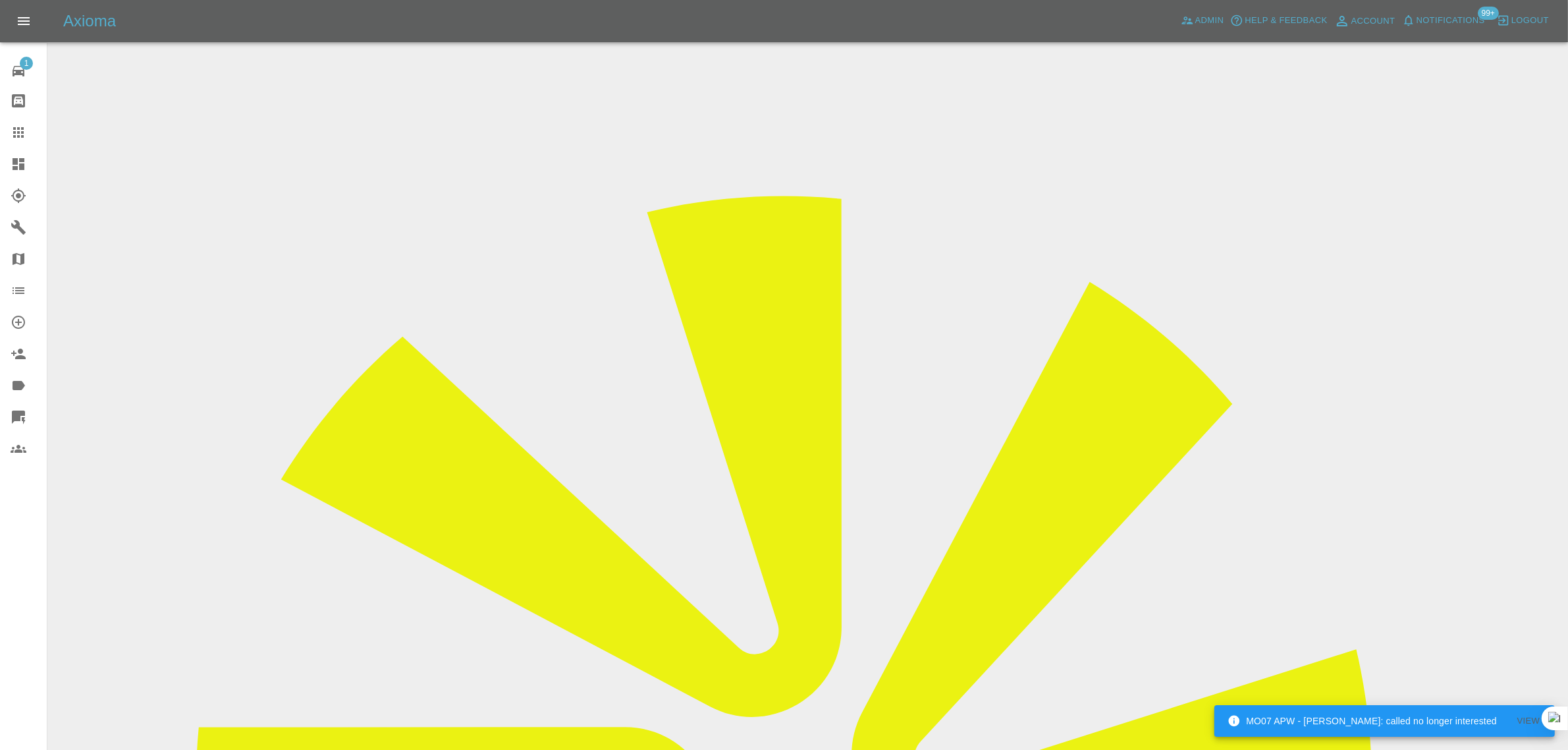
drag, startPoint x: 819, startPoint y: 445, endPoint x: 948, endPoint y: 448, distance: 129.0
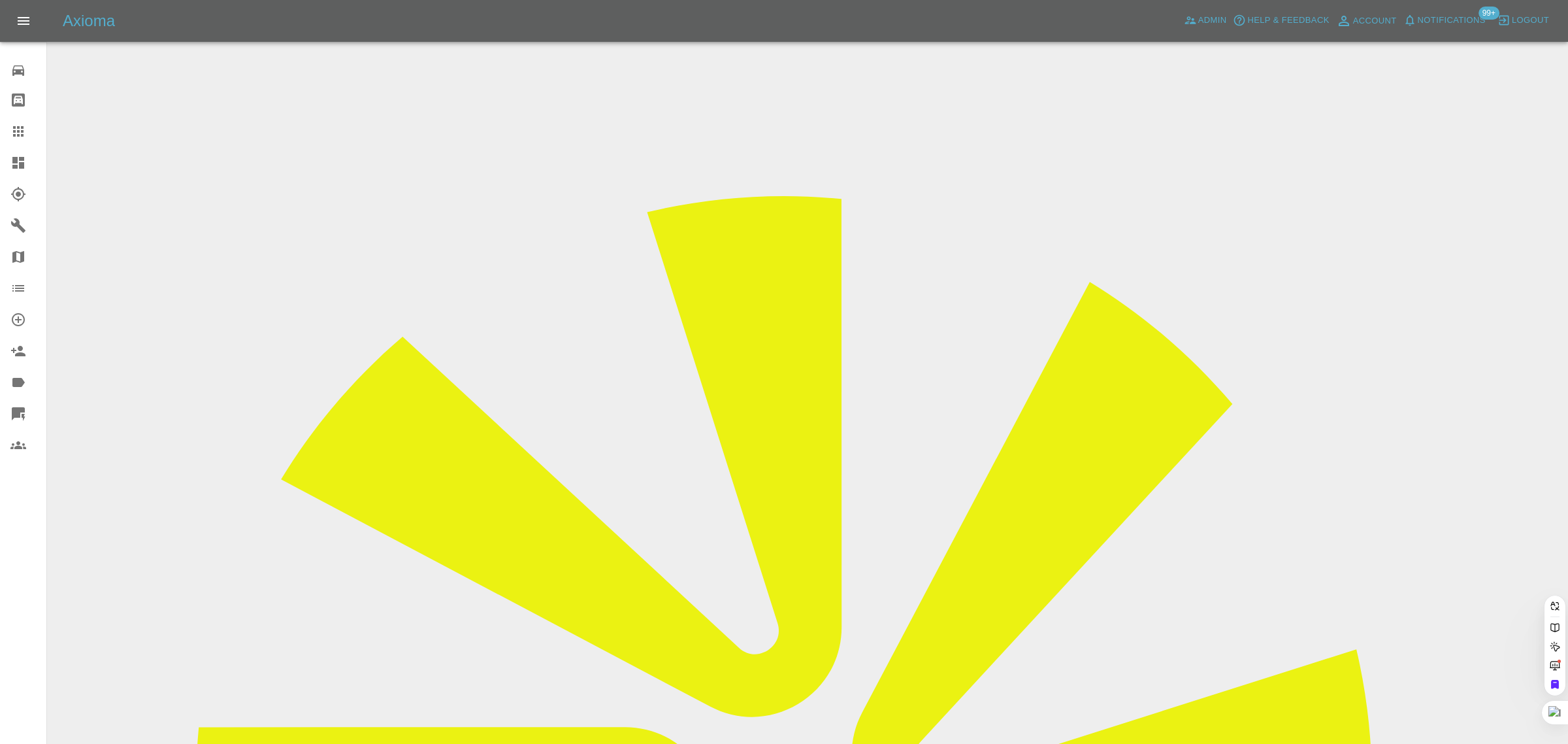
type input "tomslambert@hotmail.co.u"
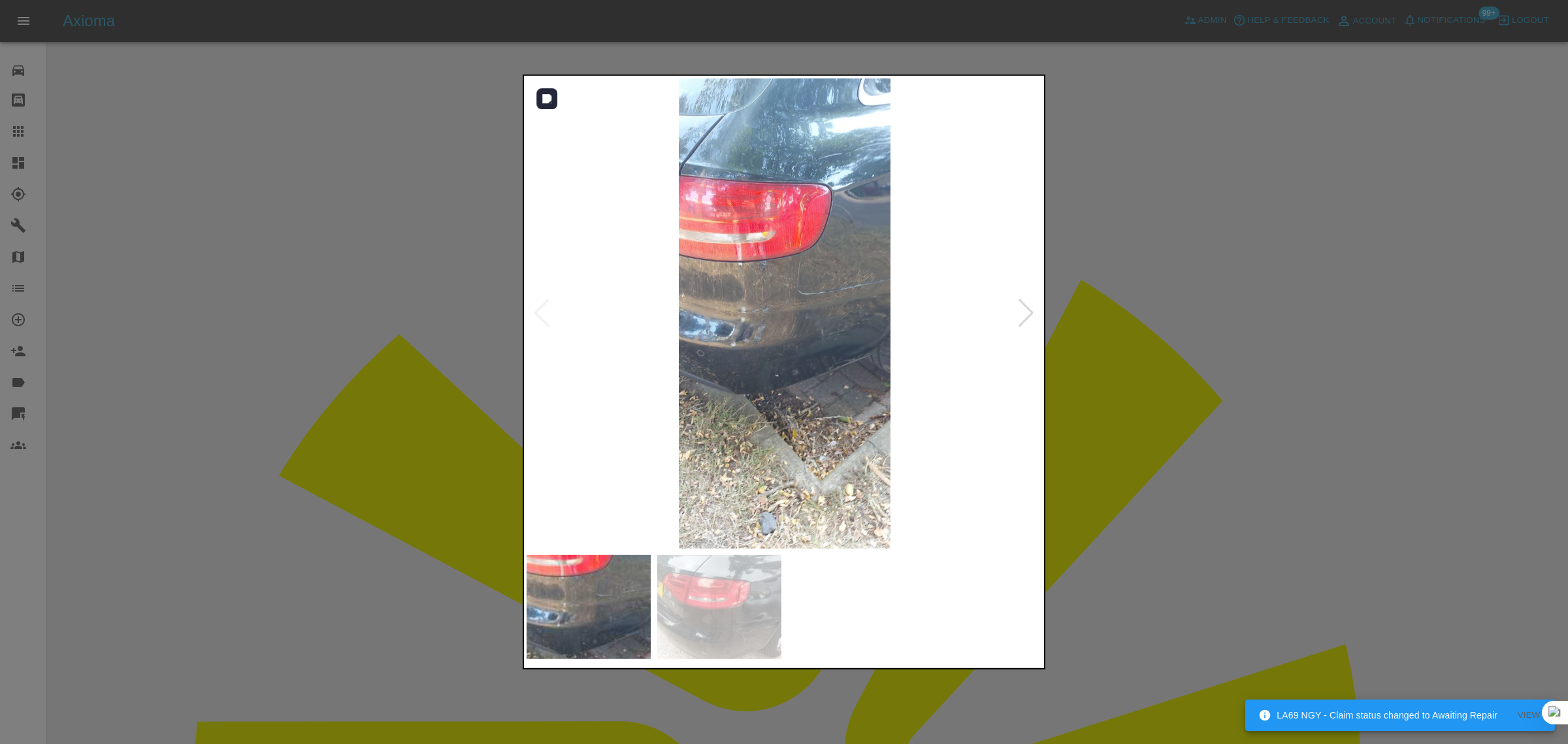
click at [1024, 307] on div at bounding box center [1026, 313] width 18 height 29
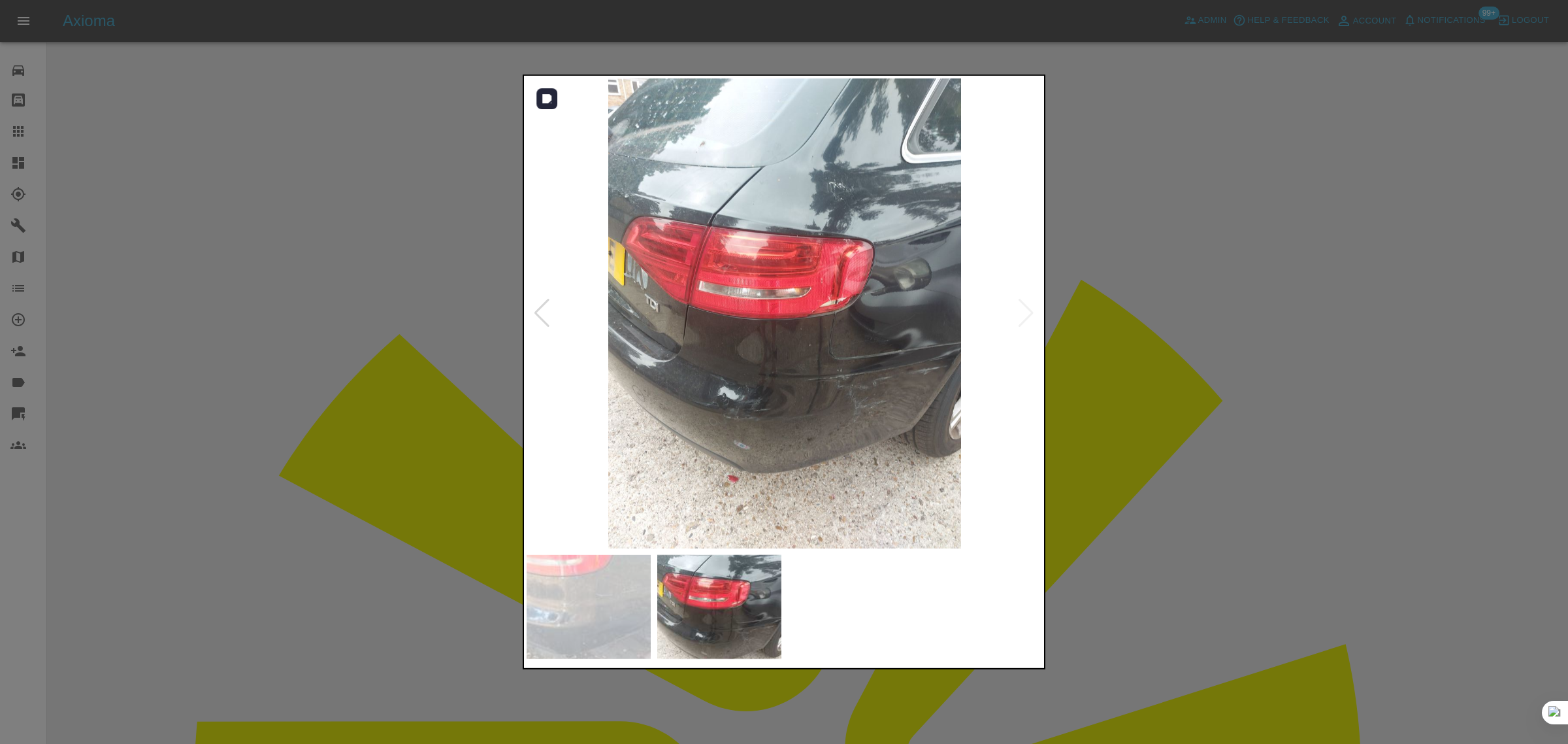
click at [886, 413] on img at bounding box center [785, 313] width 516 height 470
click at [886, 412] on img at bounding box center [785, 313] width 516 height 470
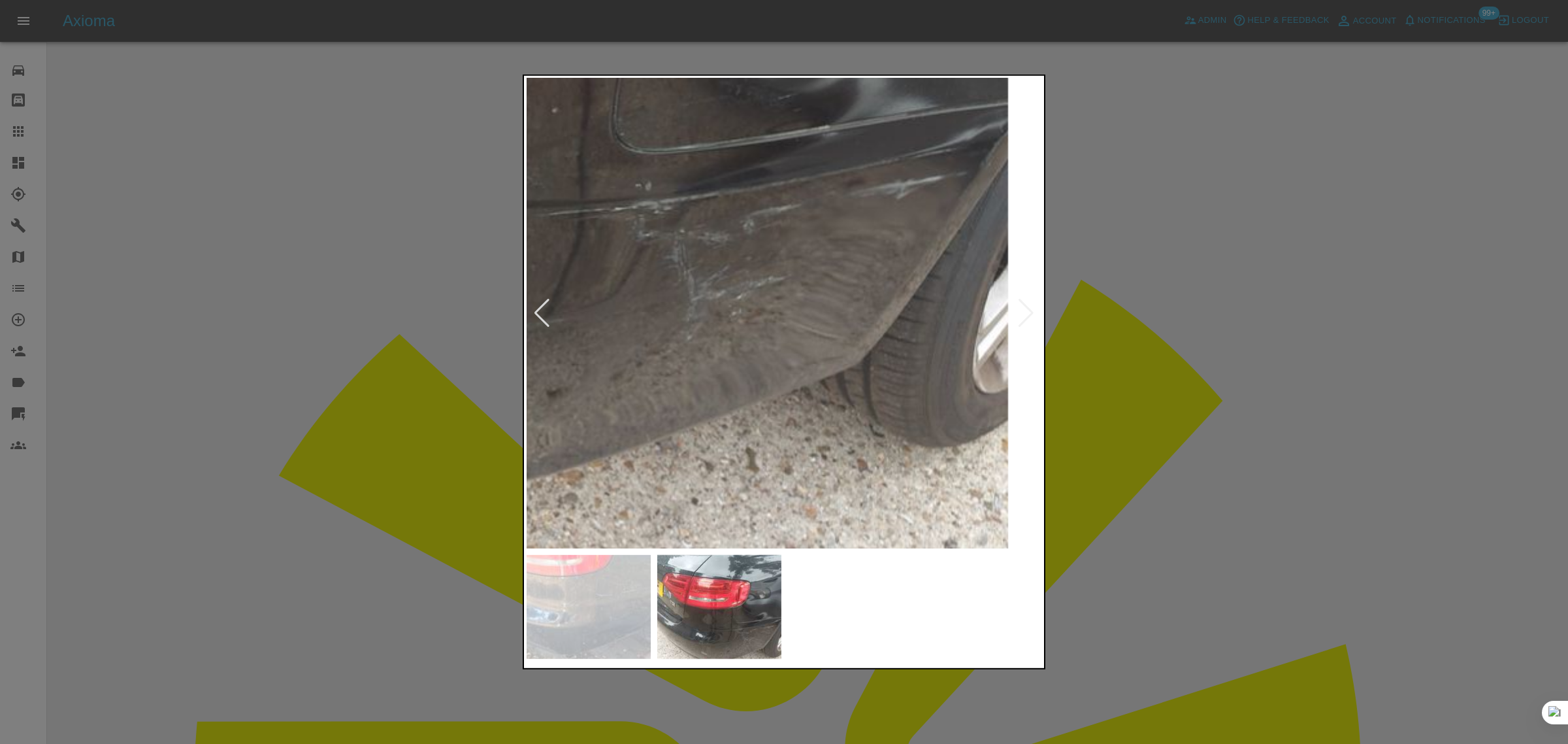
click at [886, 412] on img at bounding box center [479, 15] width 1549 height 1409
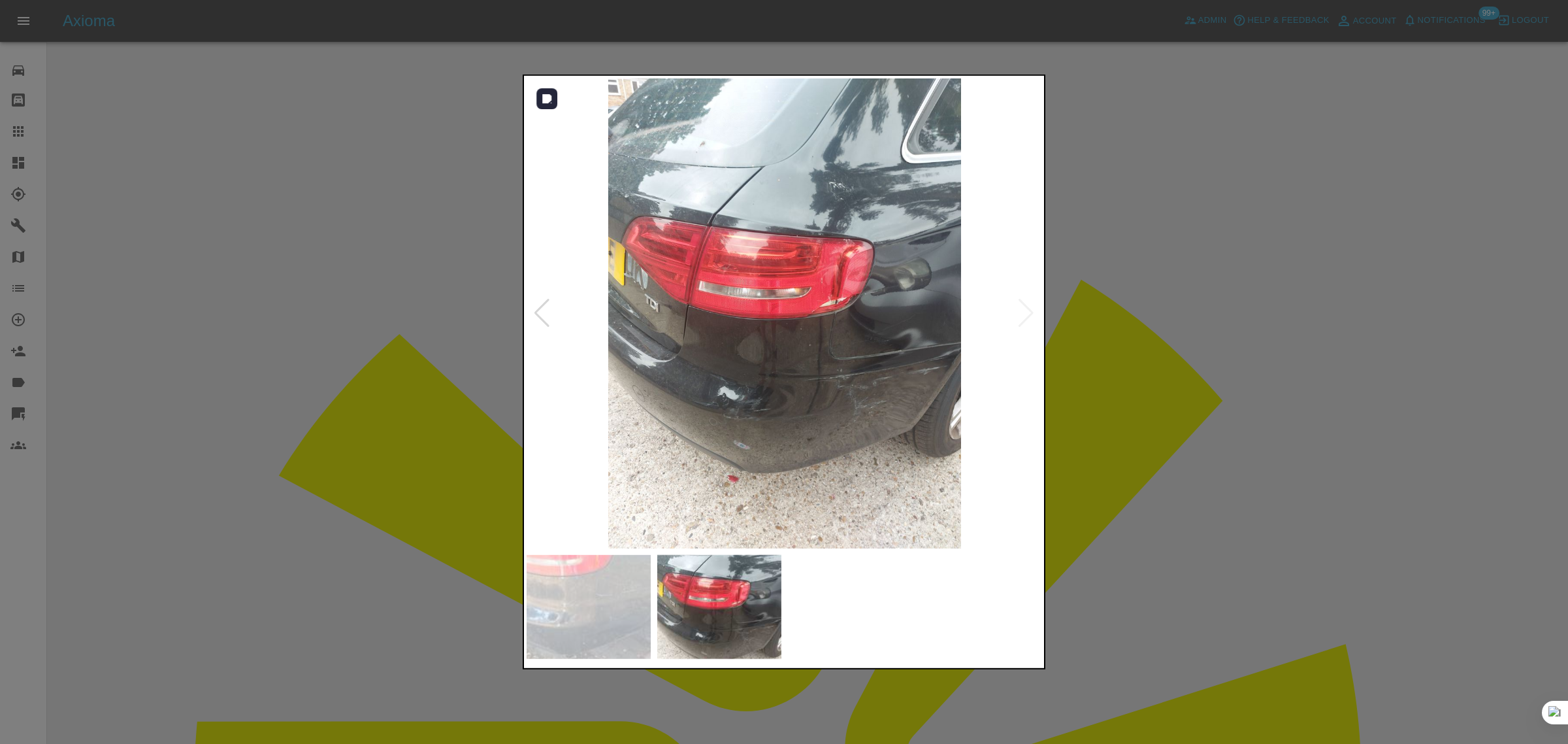
click at [886, 412] on img at bounding box center [785, 313] width 516 height 470
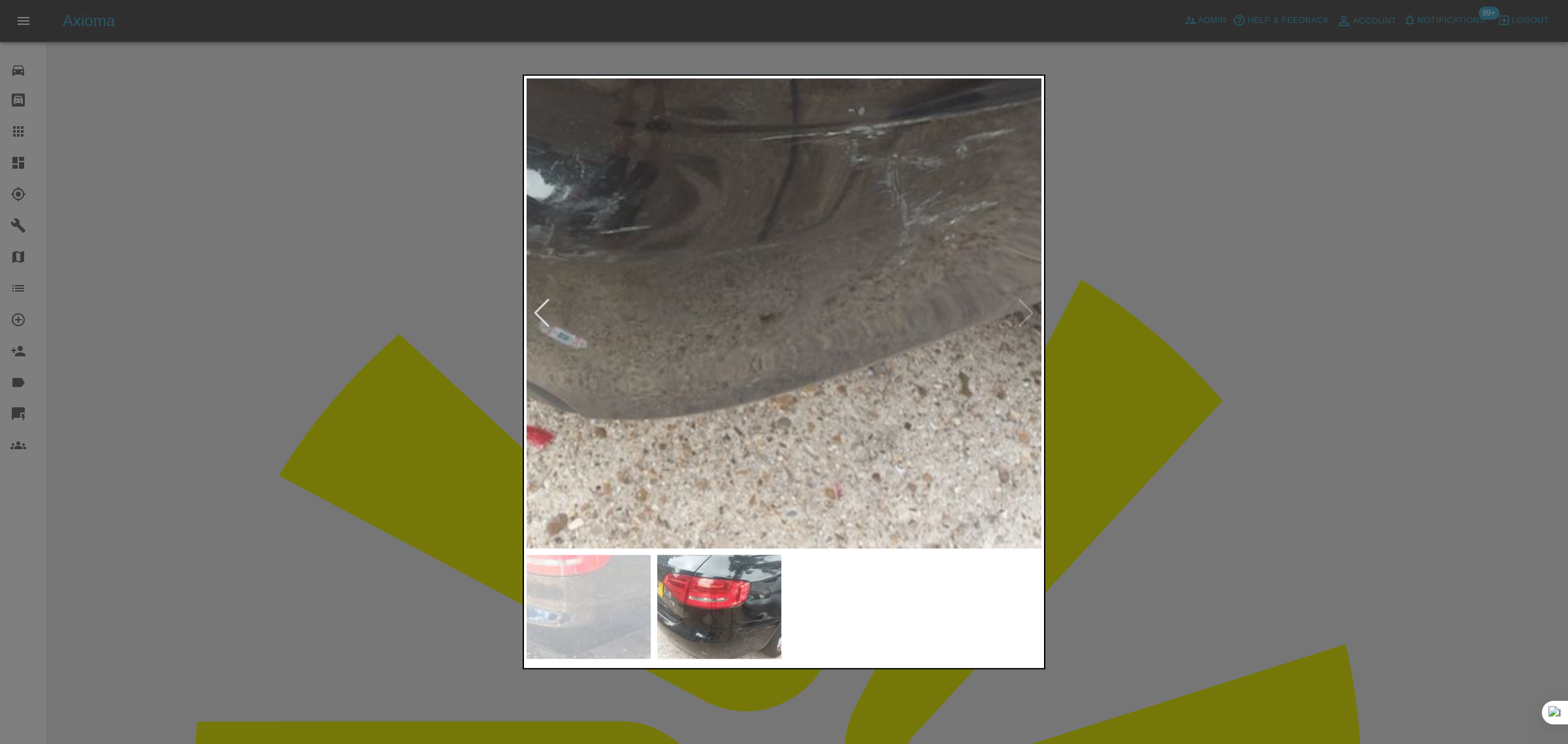
click at [1307, 327] on div at bounding box center [784, 372] width 1568 height 744
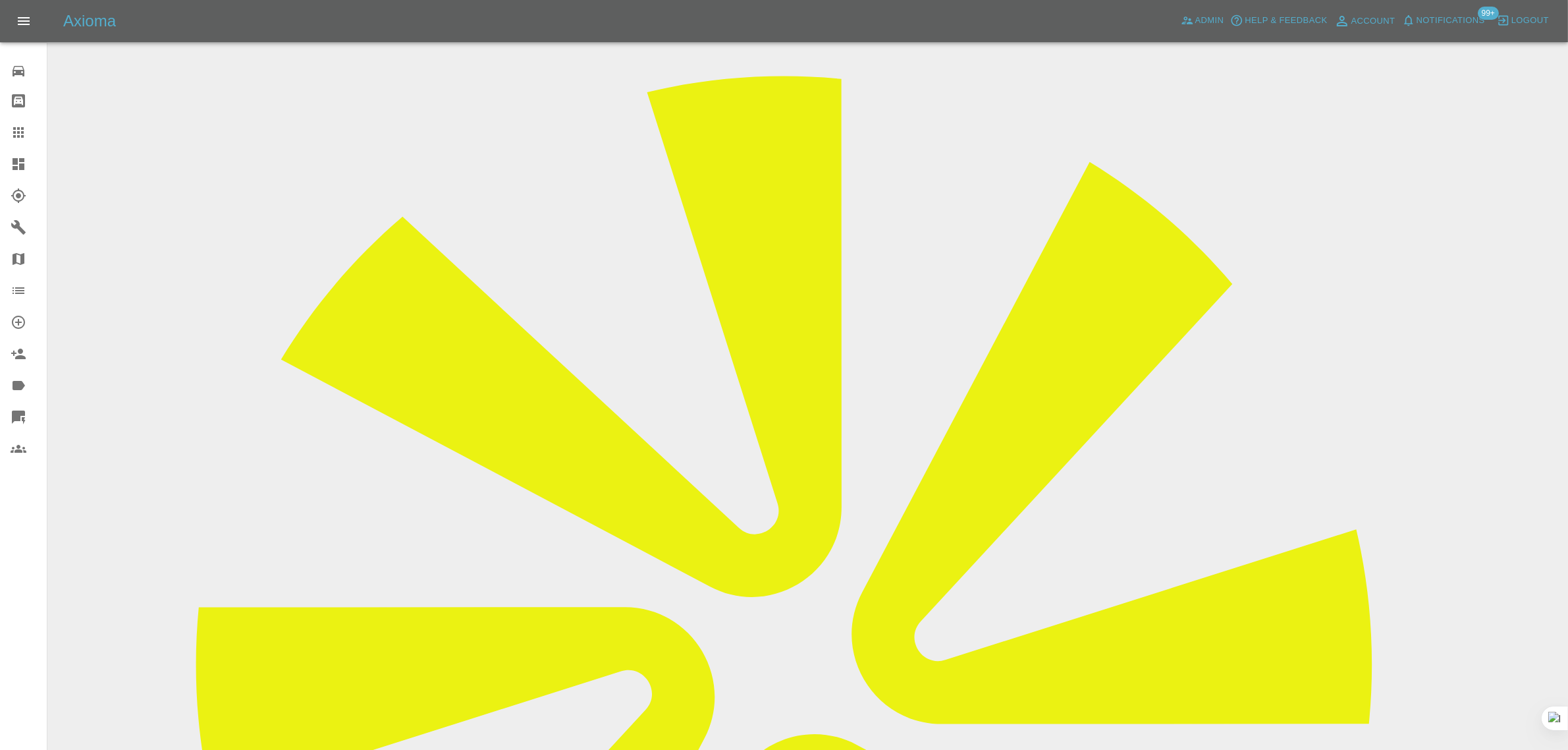
scroll to position [412, 0]
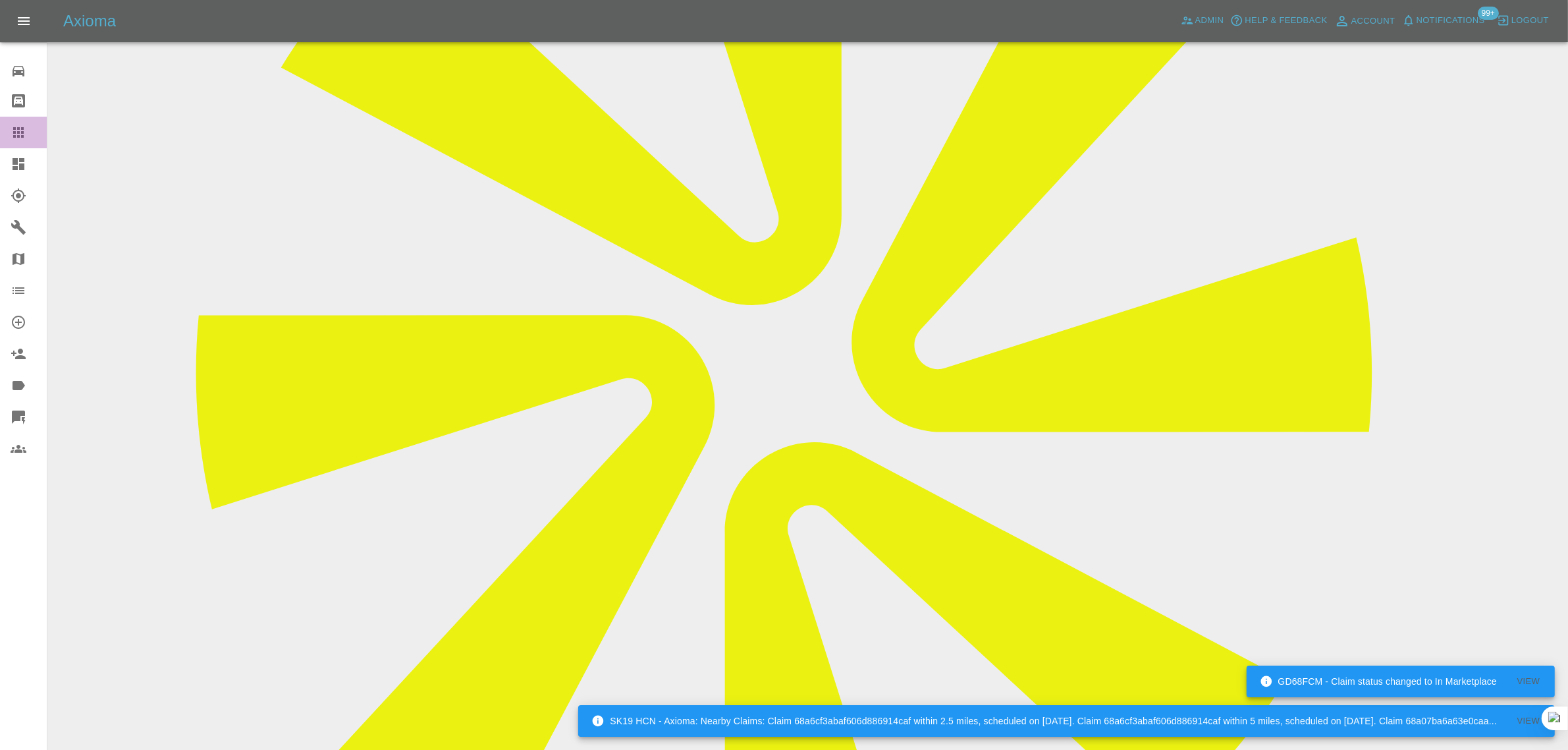
click at [17, 130] on icon at bounding box center [19, 133] width 16 height 16
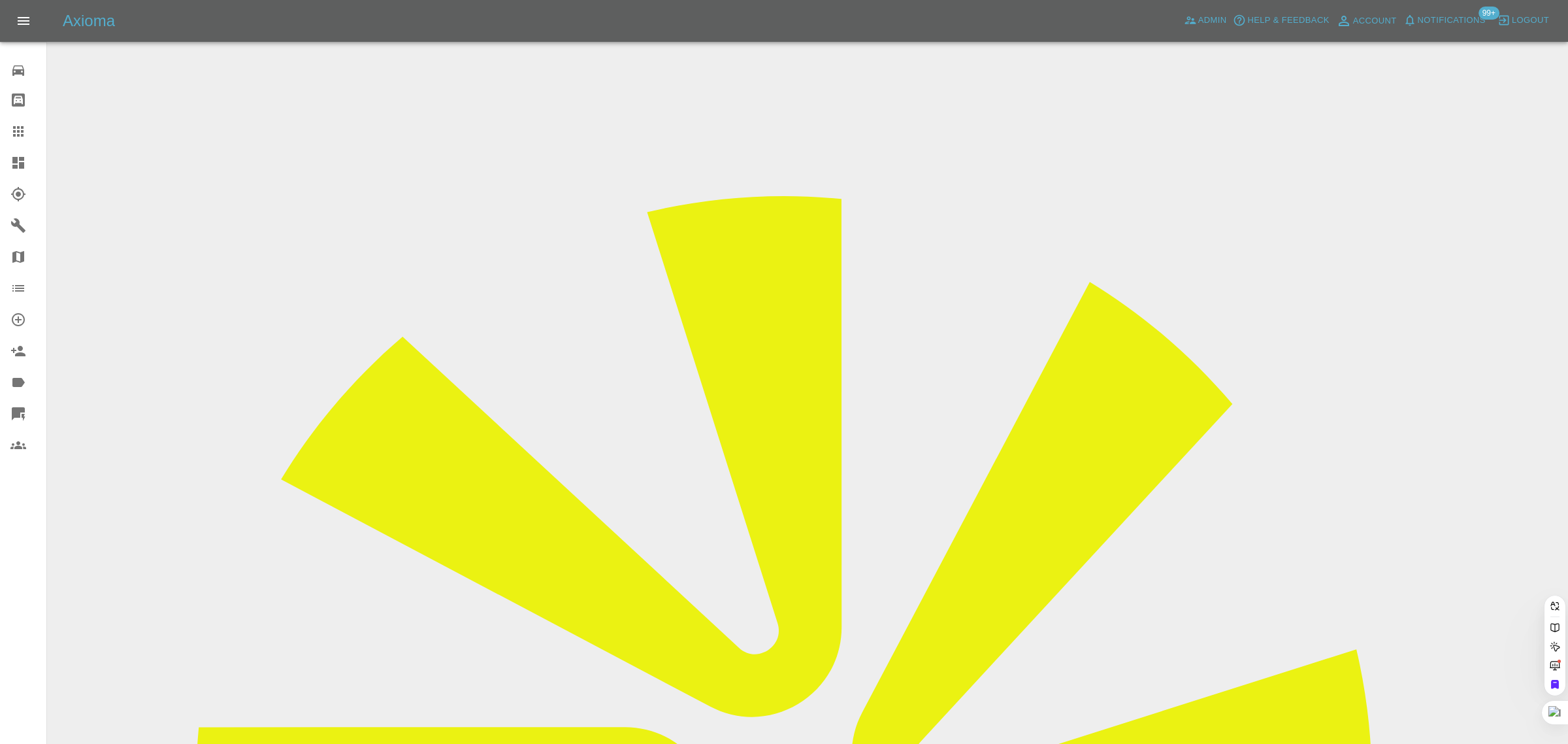
paste input "[EMAIL_ADDRESS][DOMAIN_NAME]"
type input "sawlerichard@gmail.co"
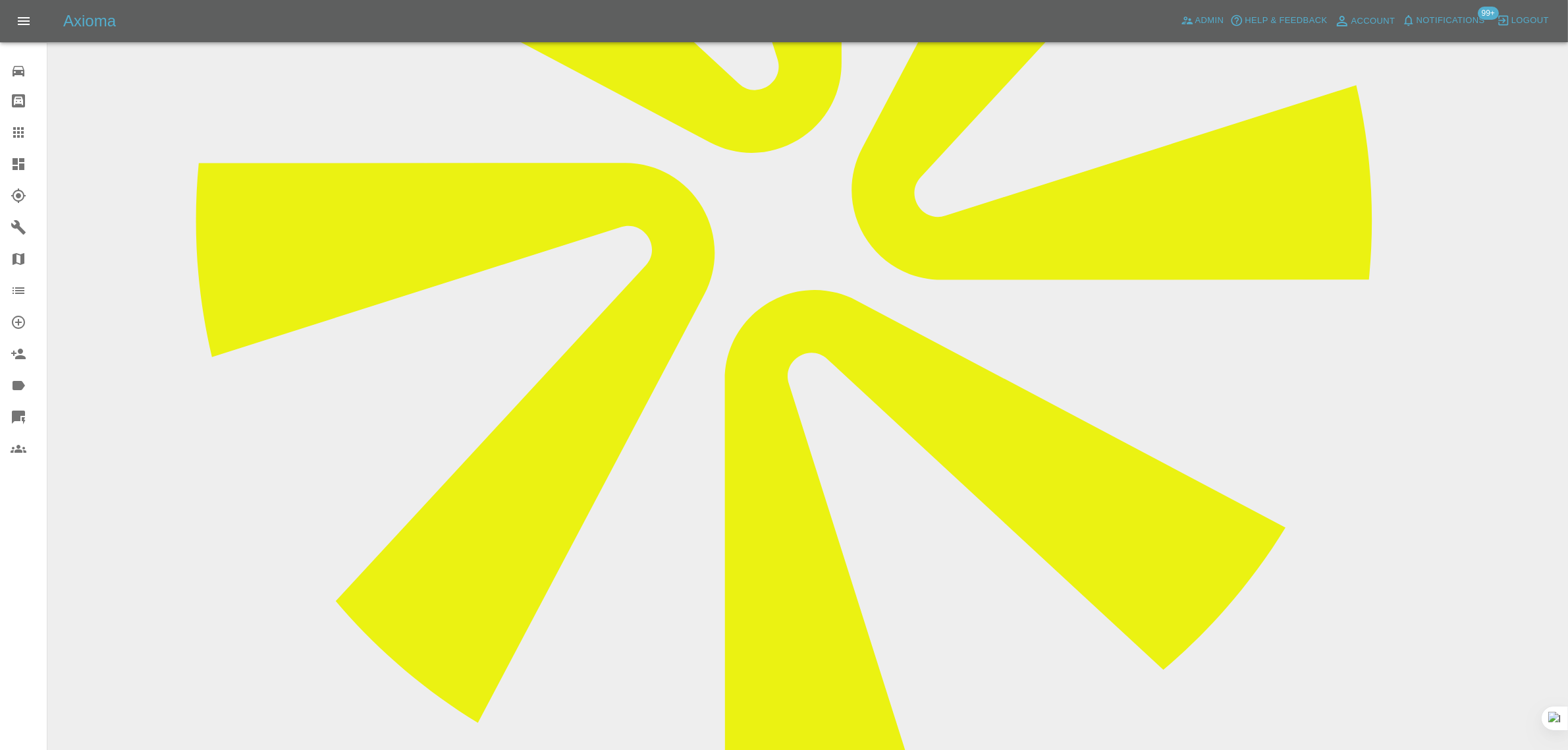
scroll to position [577, 0]
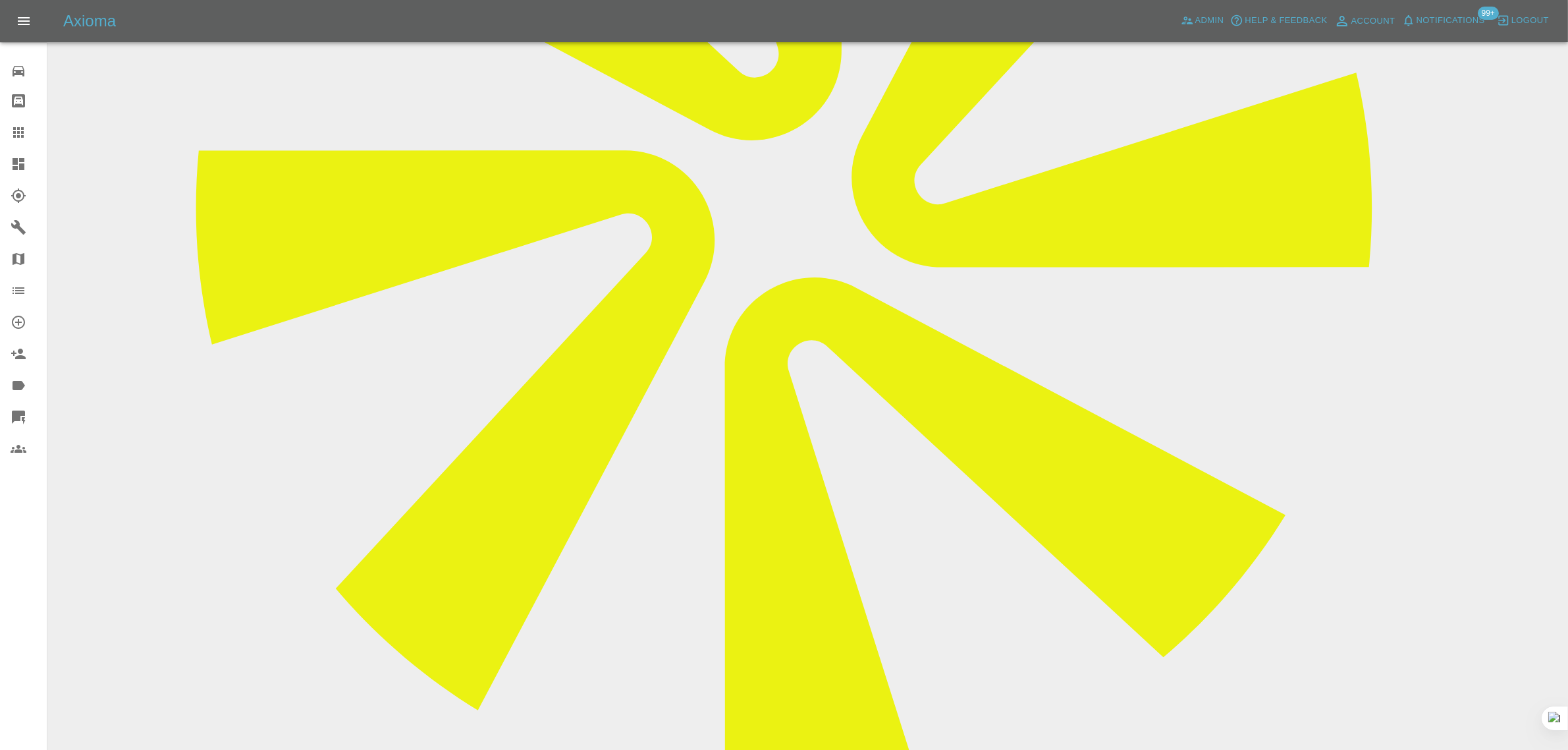
paste textarea "Hi Imogen- I’ve not had any contact from the repair guy about [DATE] repair. I’…"
type textarea "Hi Imogen- I’ve not had any contact from the repair guy about [DATE] repair. I’…"
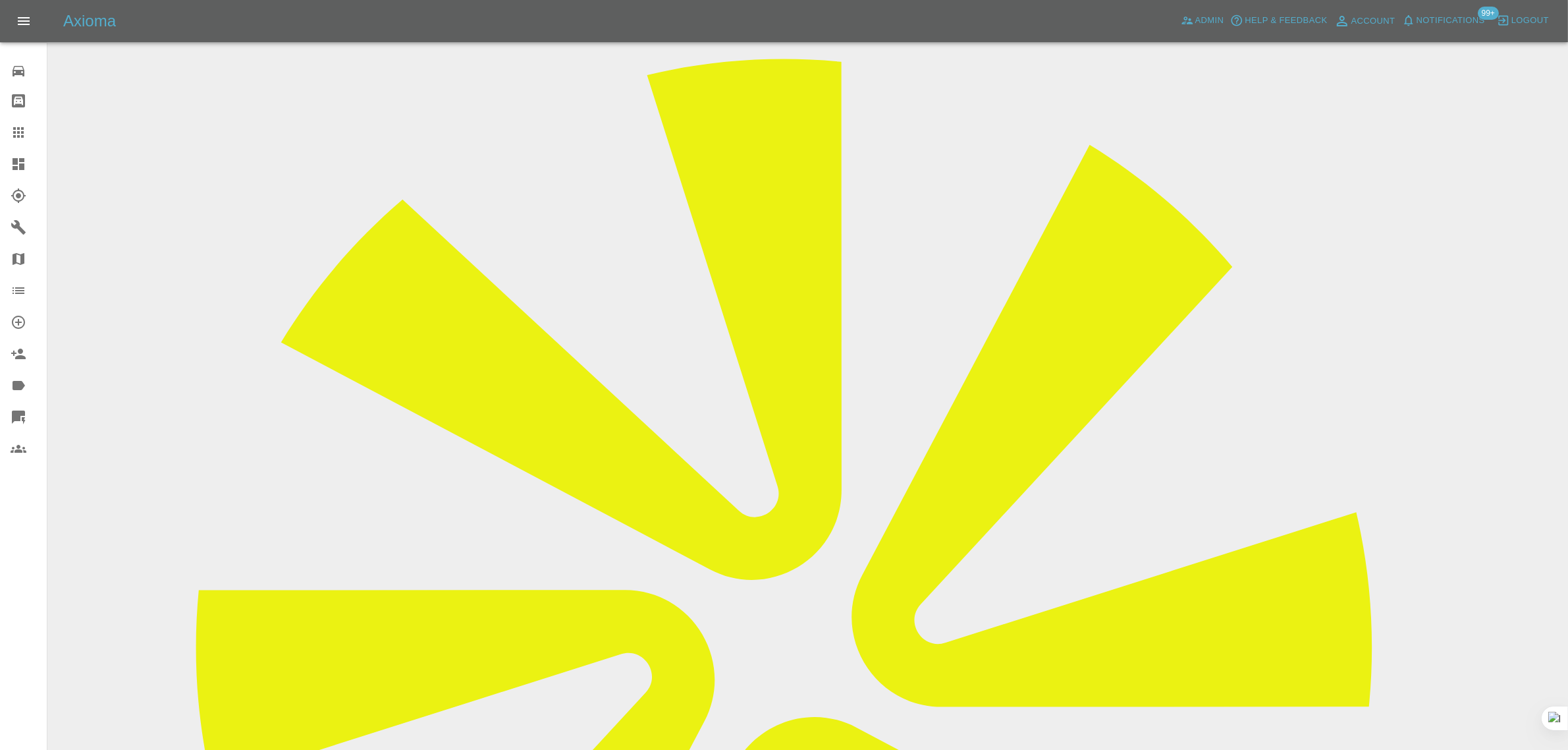
scroll to position [0, 0]
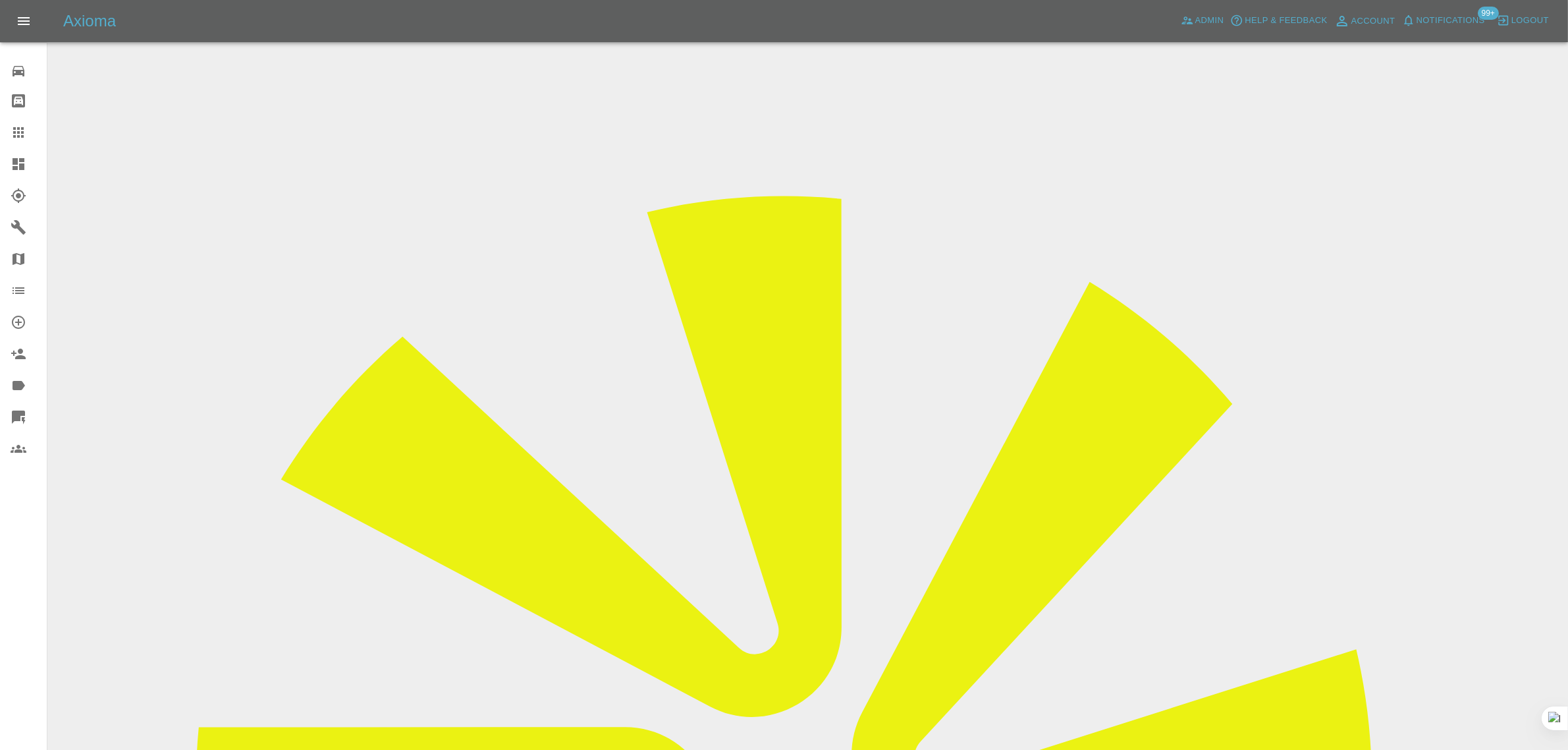
drag, startPoint x: 1223, startPoint y: 194, endPoint x: 1267, endPoint y: 199, distance: 44.3
copy td "Sprayway"
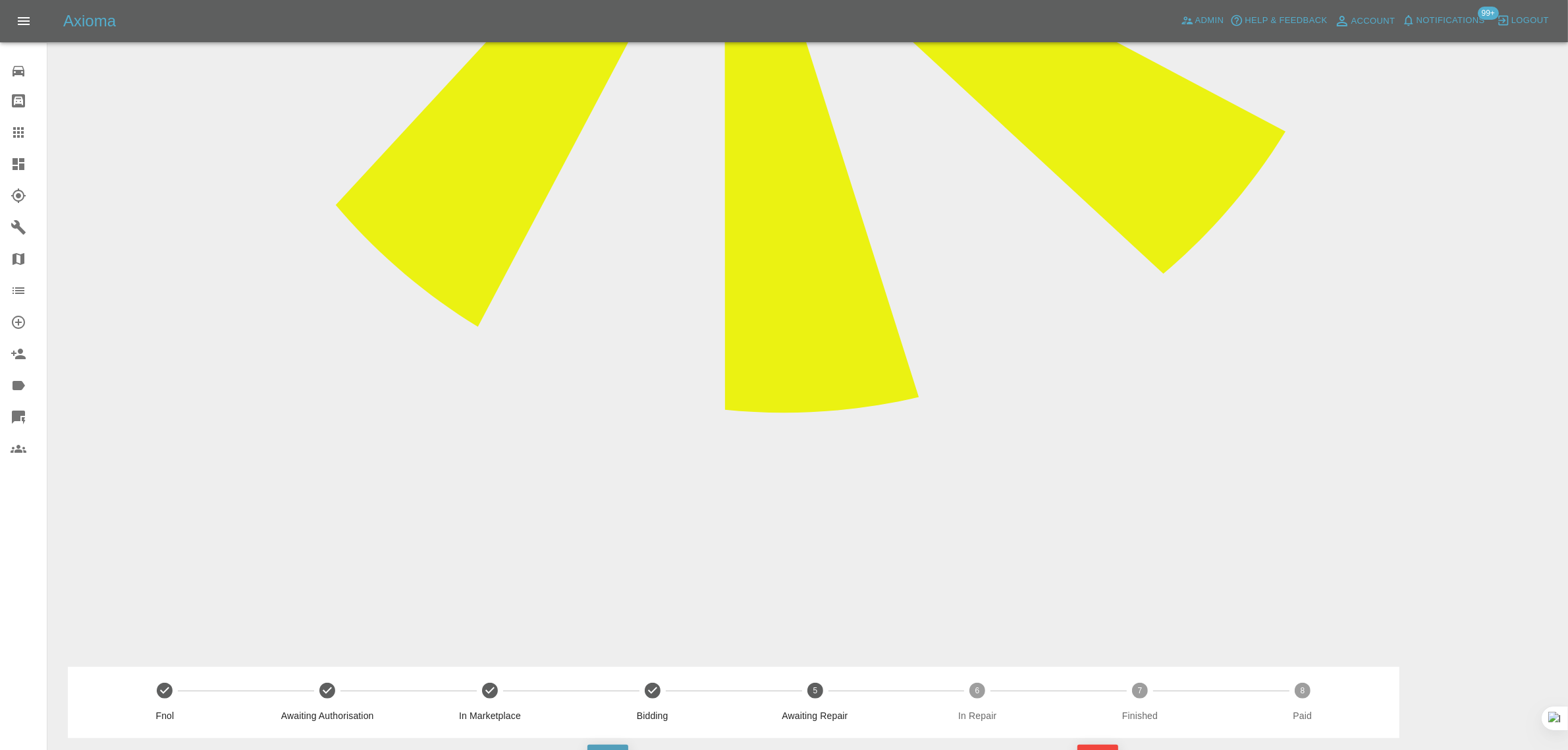
scroll to position [627, 0]
